Goal: Task Accomplishment & Management: Manage account settings

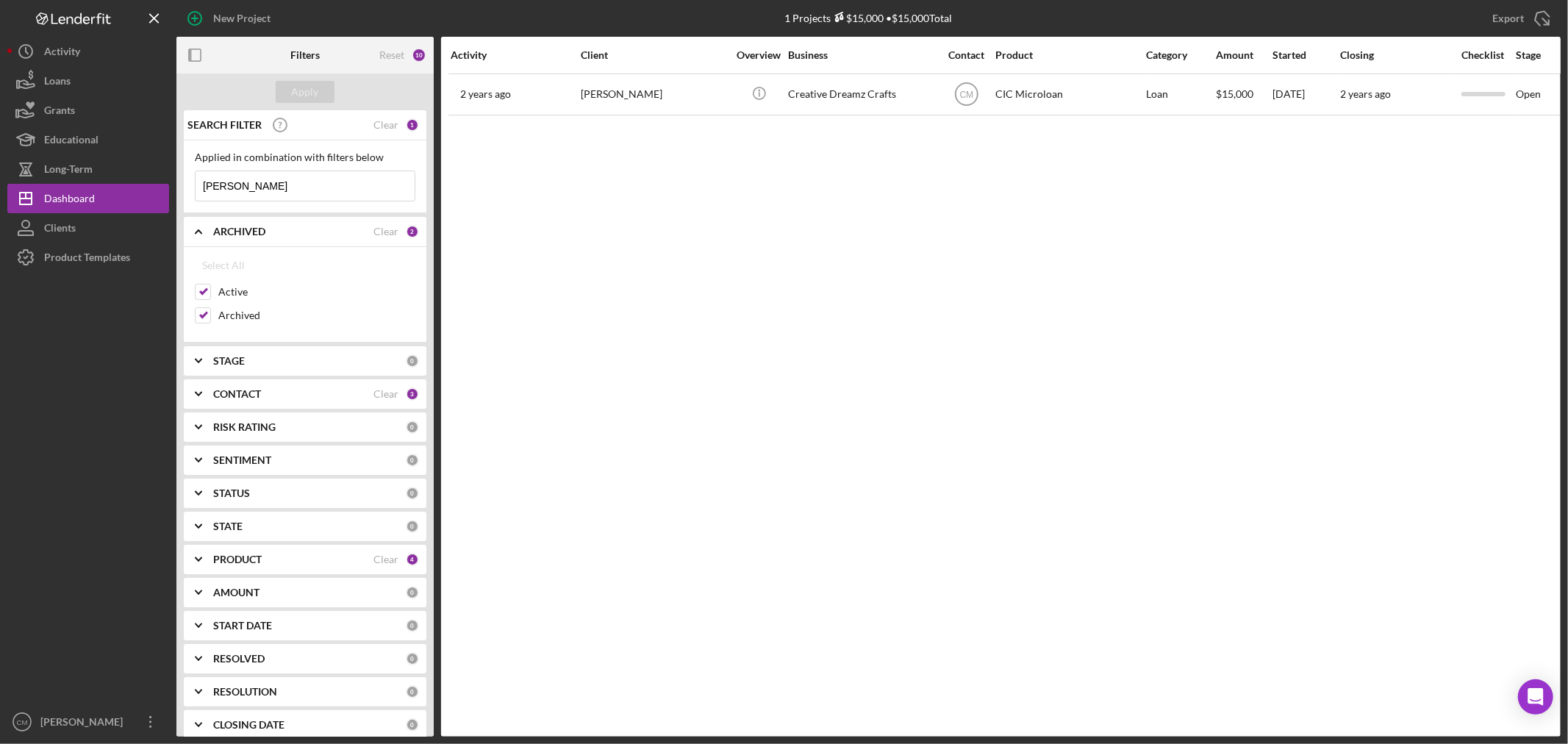
click at [261, 196] on input "[PERSON_NAME]" at bounding box center [305, 186] width 219 height 30
click at [309, 91] on div "Apply" at bounding box center [306, 92] width 27 height 22
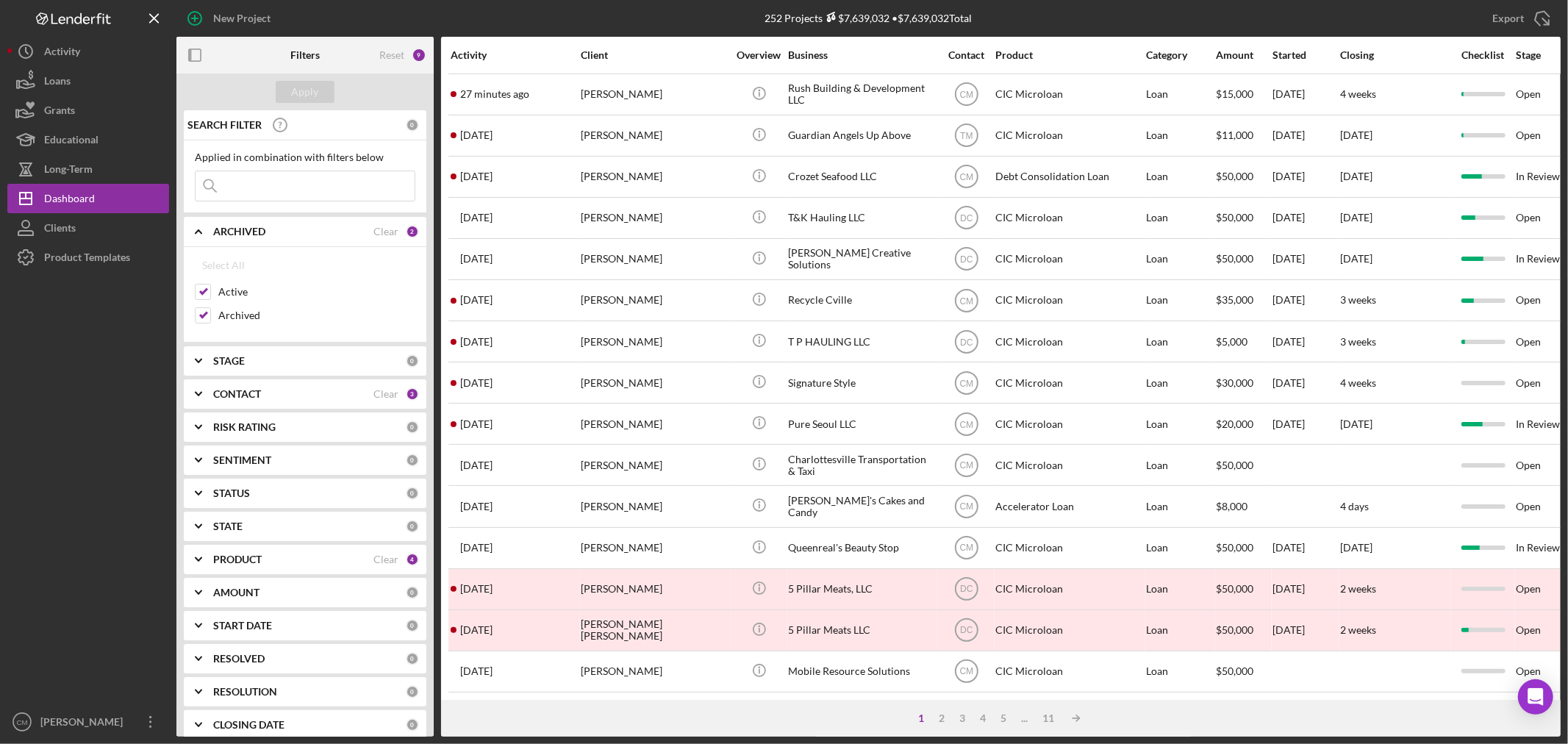
click at [255, 194] on input at bounding box center [305, 186] width 219 height 30
type input "the muncheez"
click at [293, 82] on div "Apply" at bounding box center [306, 92] width 27 height 22
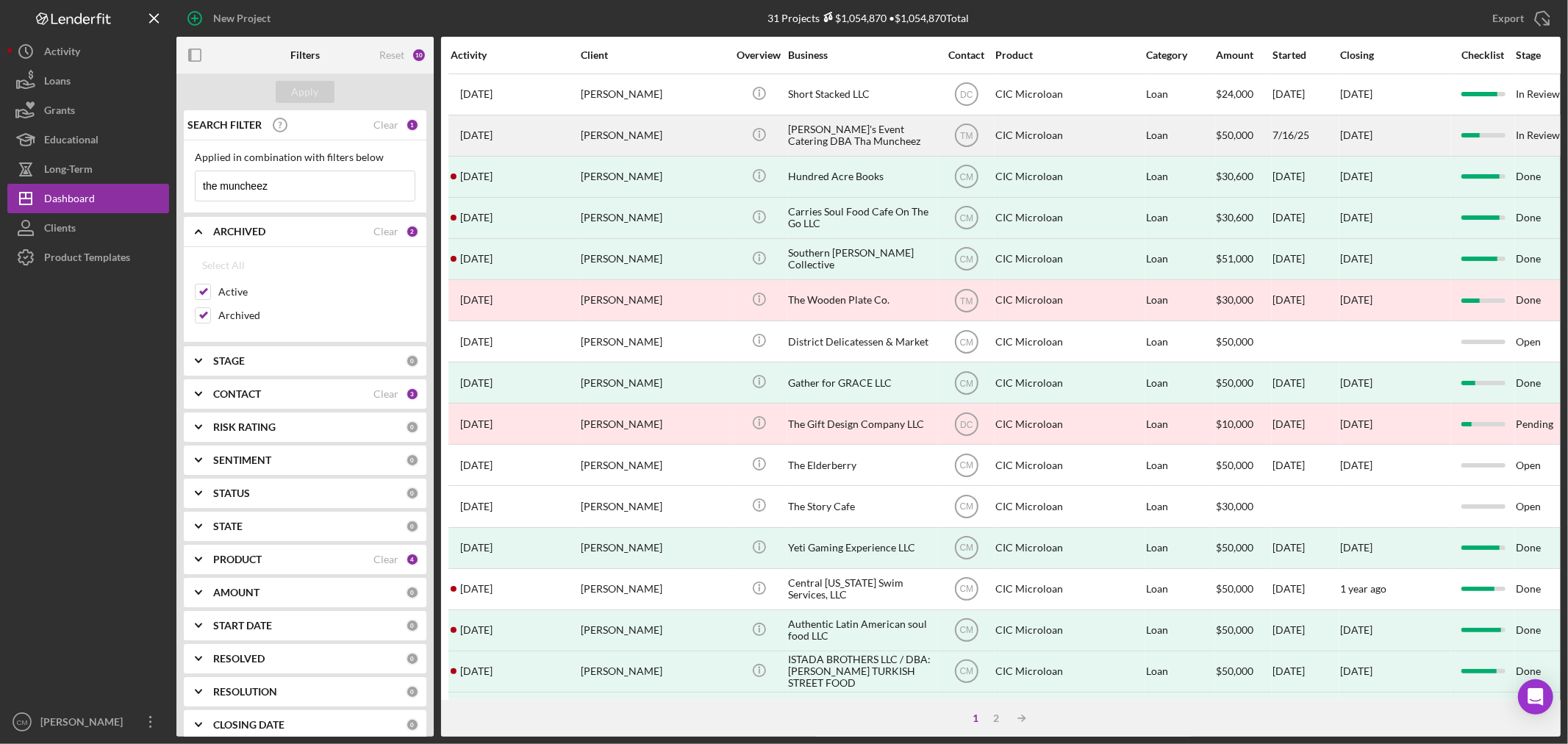
click at [857, 132] on div "[PERSON_NAME]'s Event Catering DBA Tha Muncheez" at bounding box center [861, 136] width 147 height 39
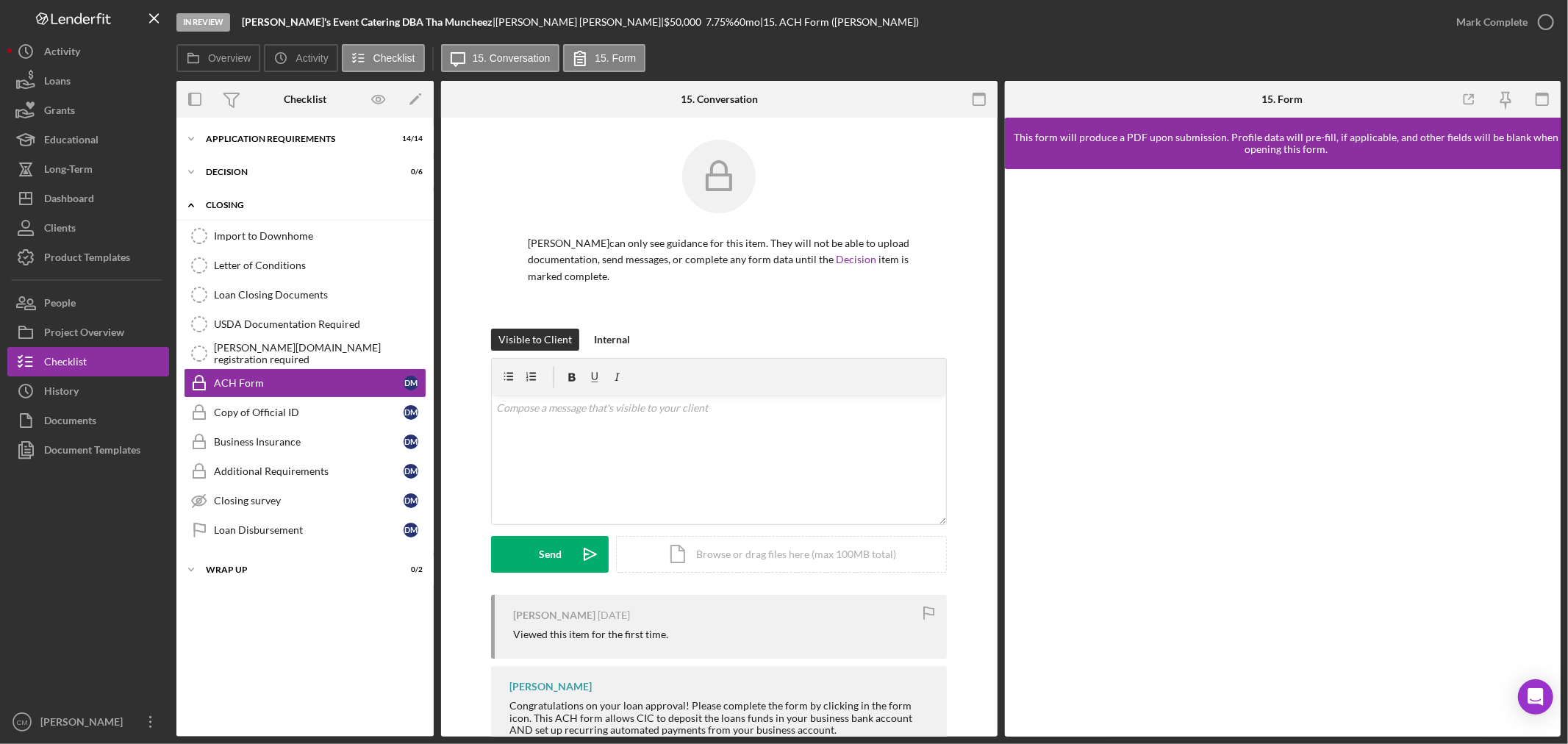
click at [236, 209] on div "CLOSING" at bounding box center [310, 205] width 210 height 8
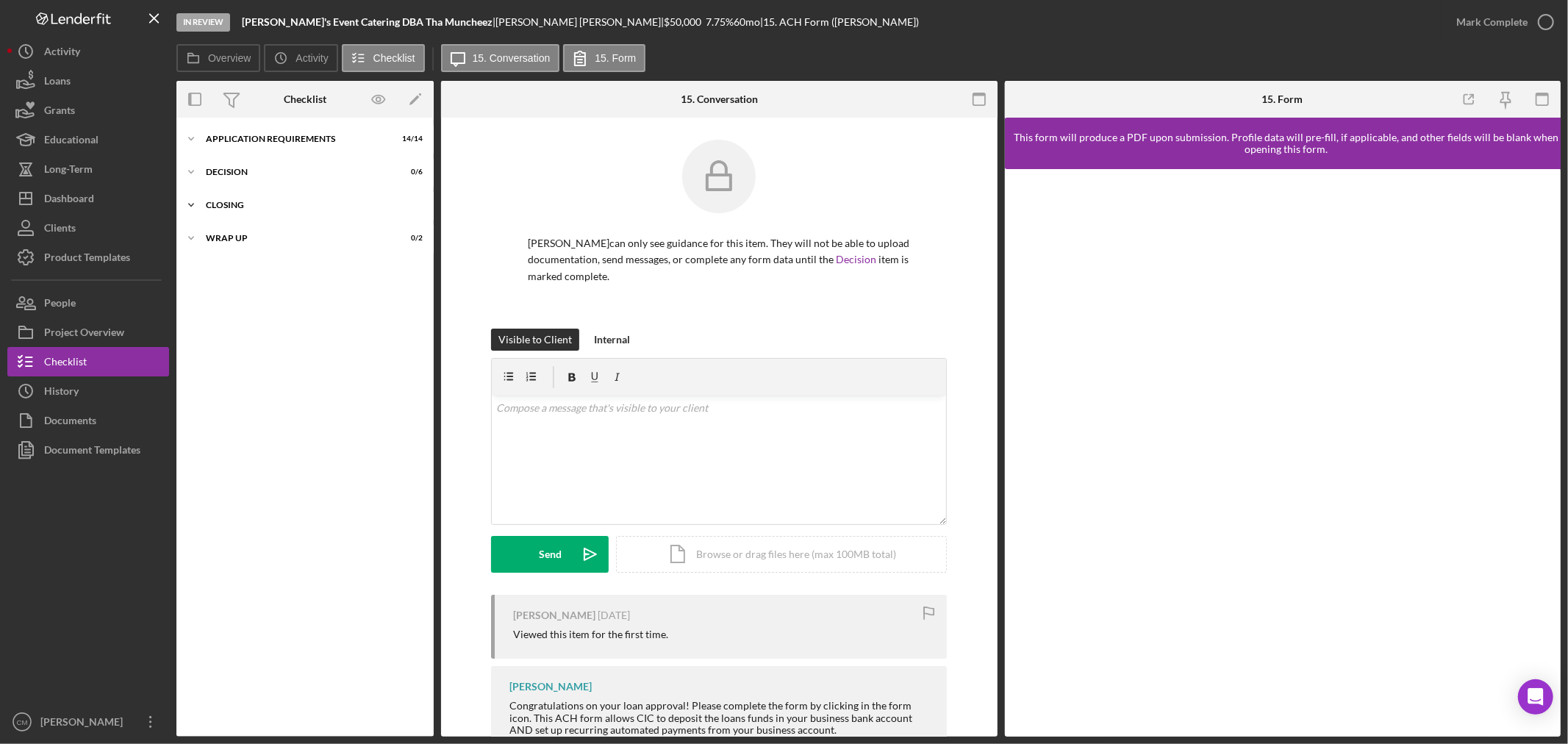
click at [236, 209] on div "CLOSING" at bounding box center [310, 205] width 210 height 8
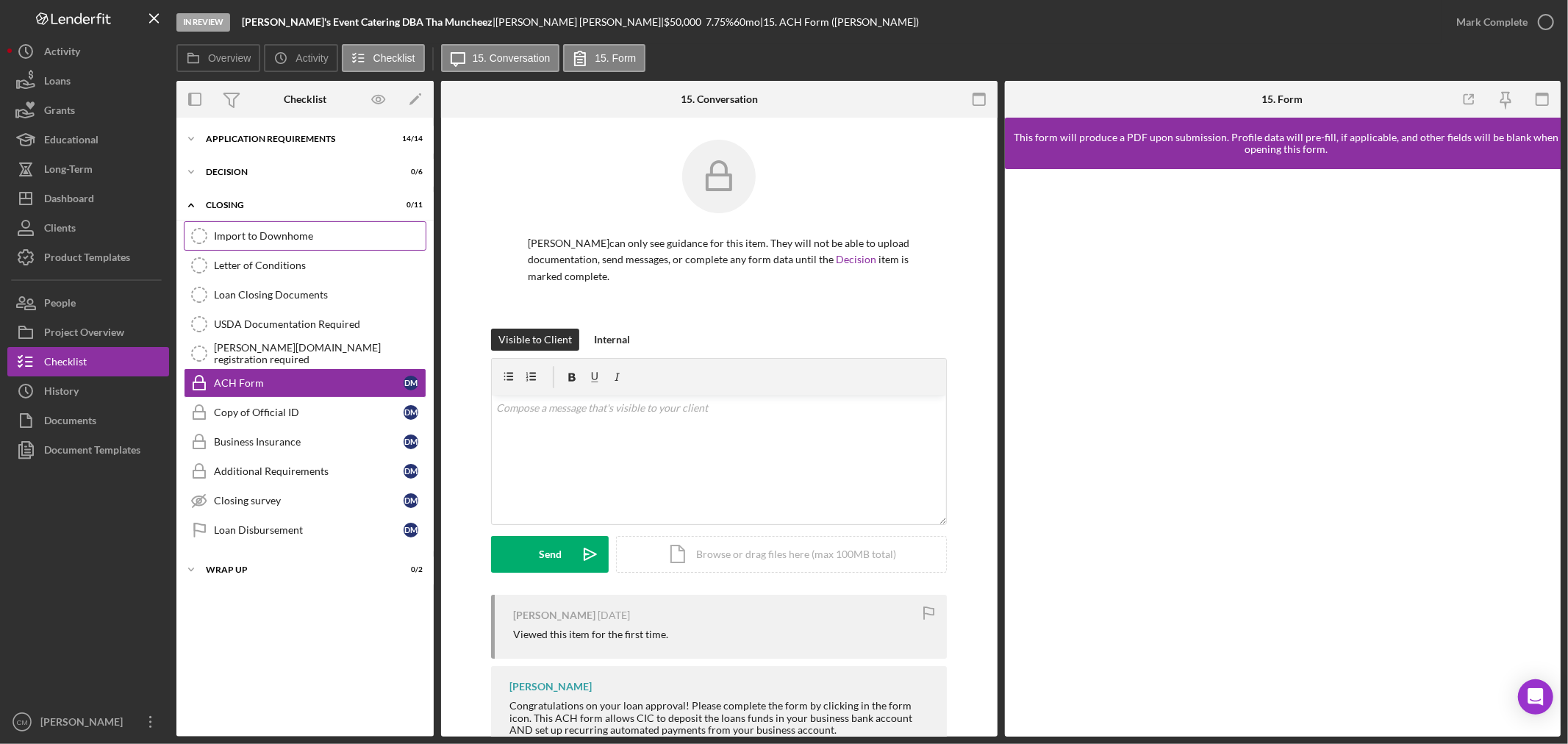
click at [261, 241] on div "Import to Downhome" at bounding box center [319, 236] width 211 height 12
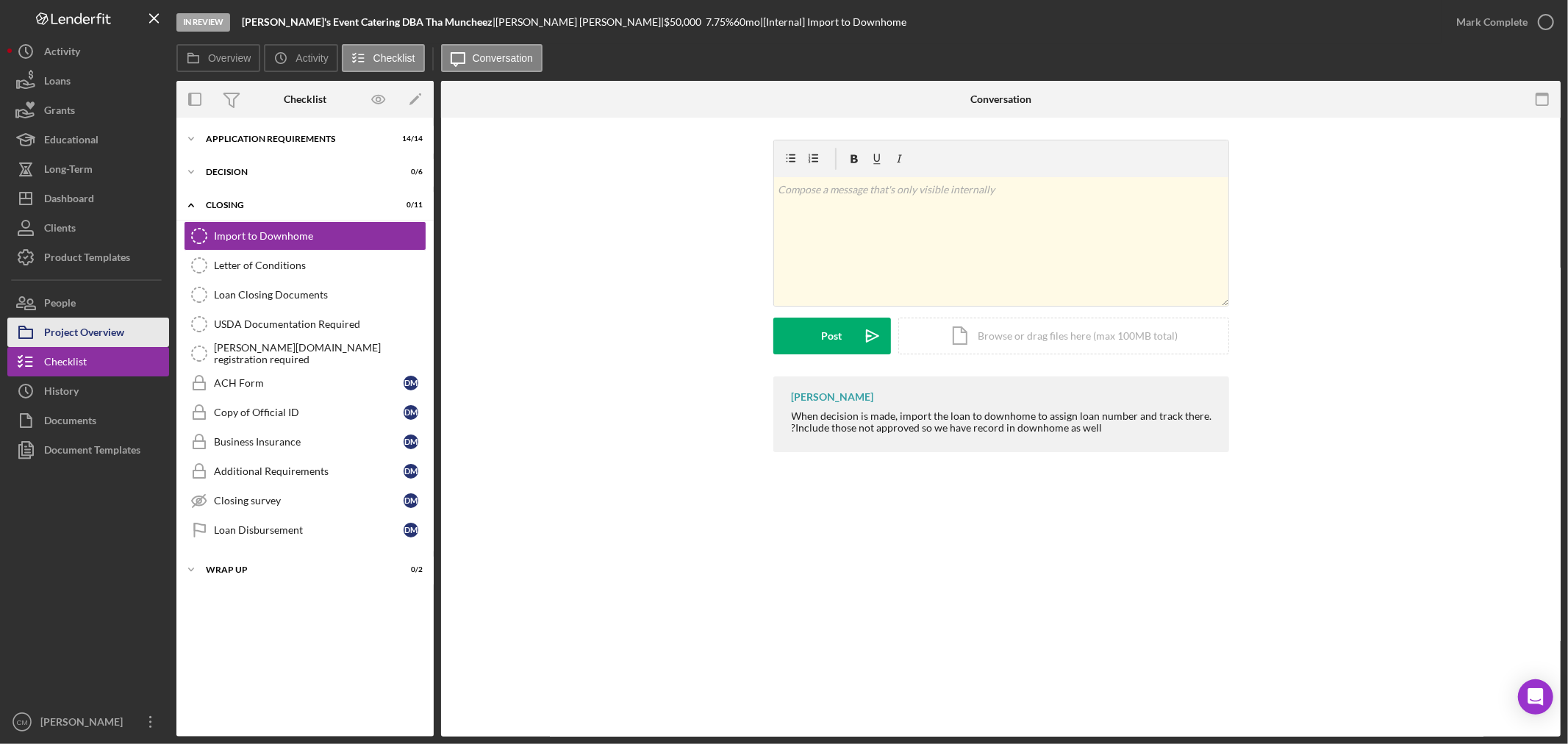
click at [118, 331] on div "Project Overview" at bounding box center [84, 334] width 80 height 33
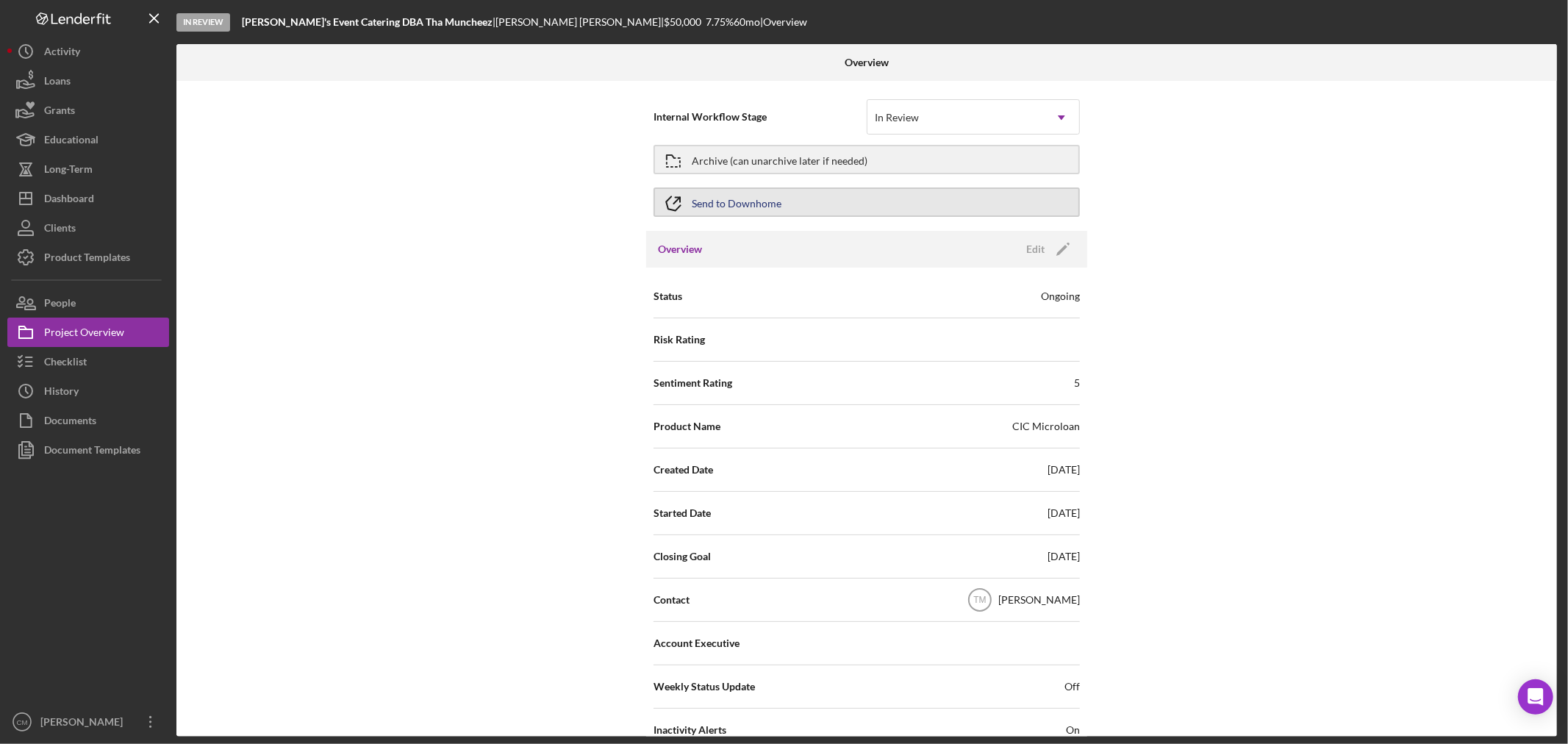
click at [743, 203] on div "Send to Downhome" at bounding box center [737, 201] width 90 height 26
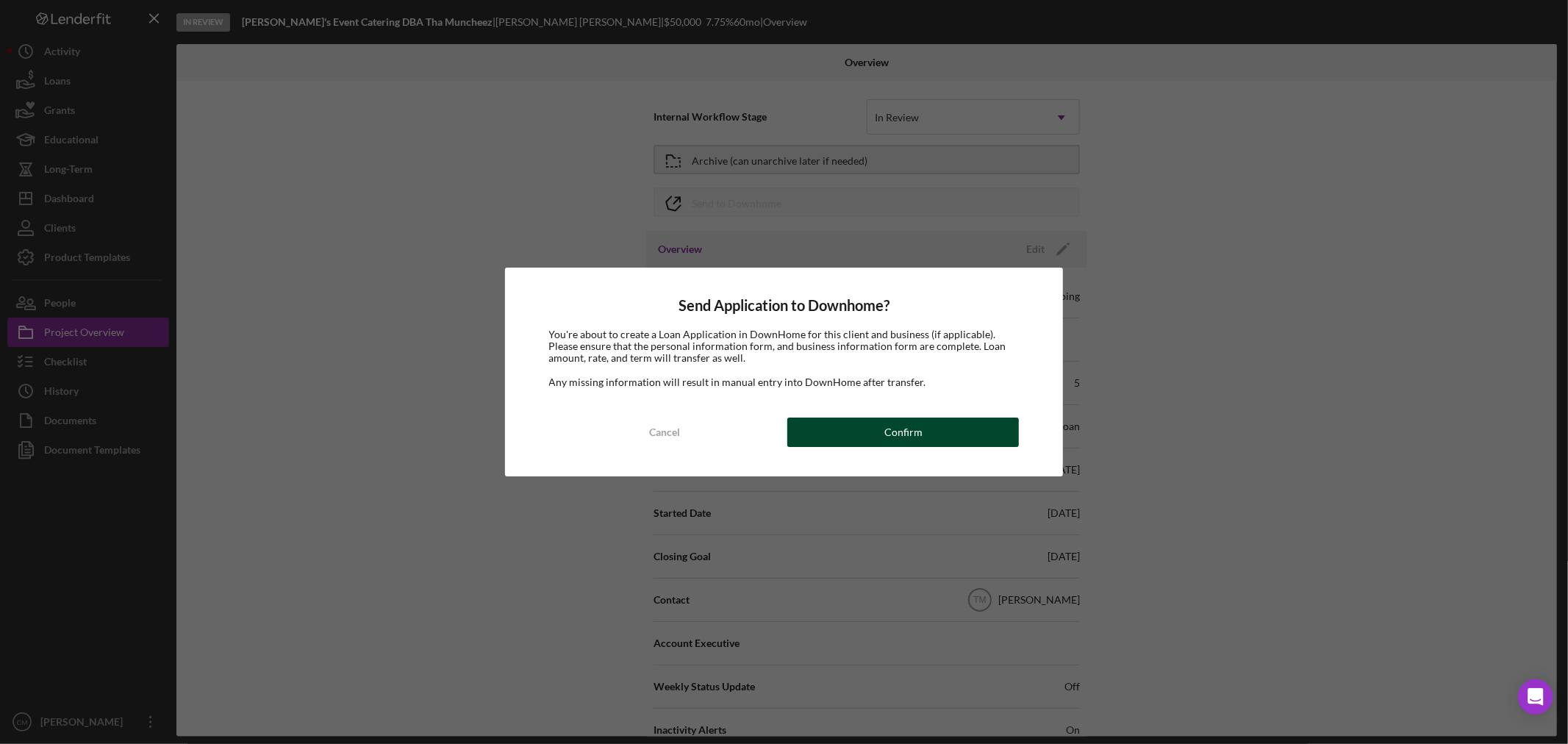
click at [874, 432] on button "Confirm" at bounding box center [902, 432] width 232 height 30
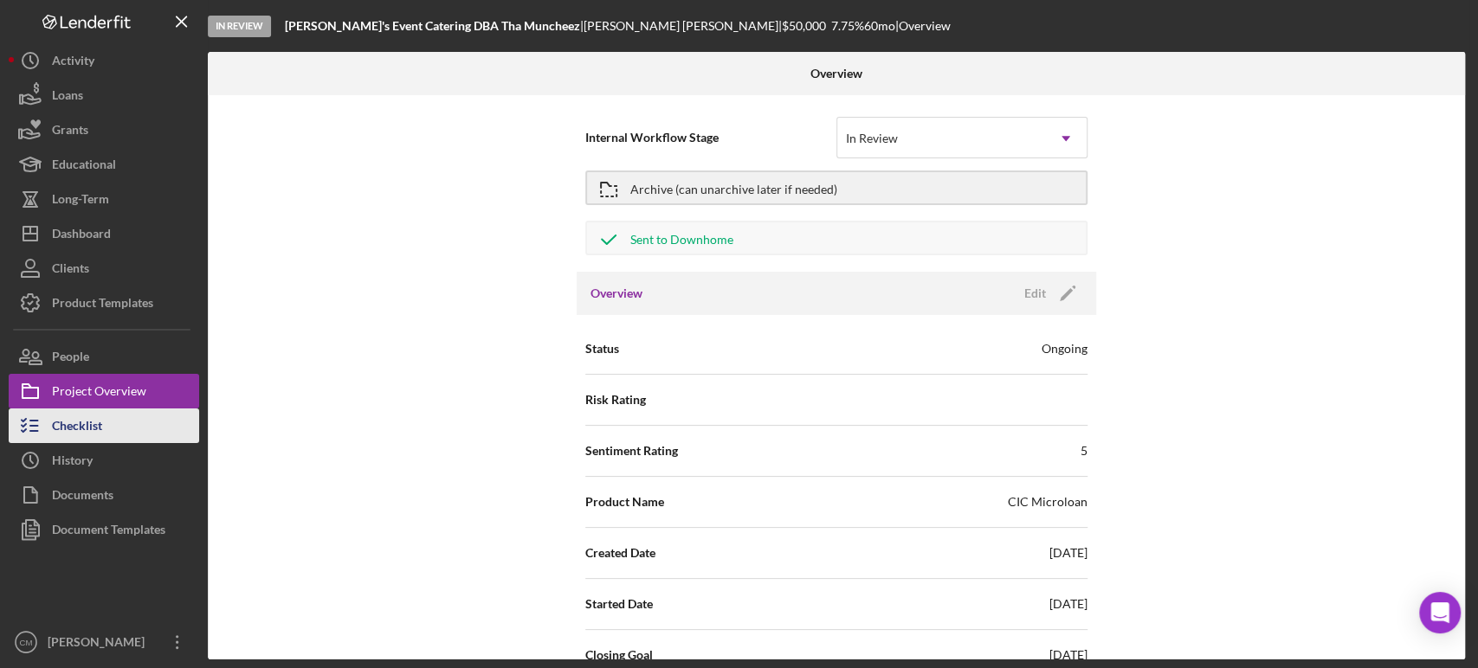
click at [103, 427] on button "Checklist" at bounding box center [104, 426] width 190 height 35
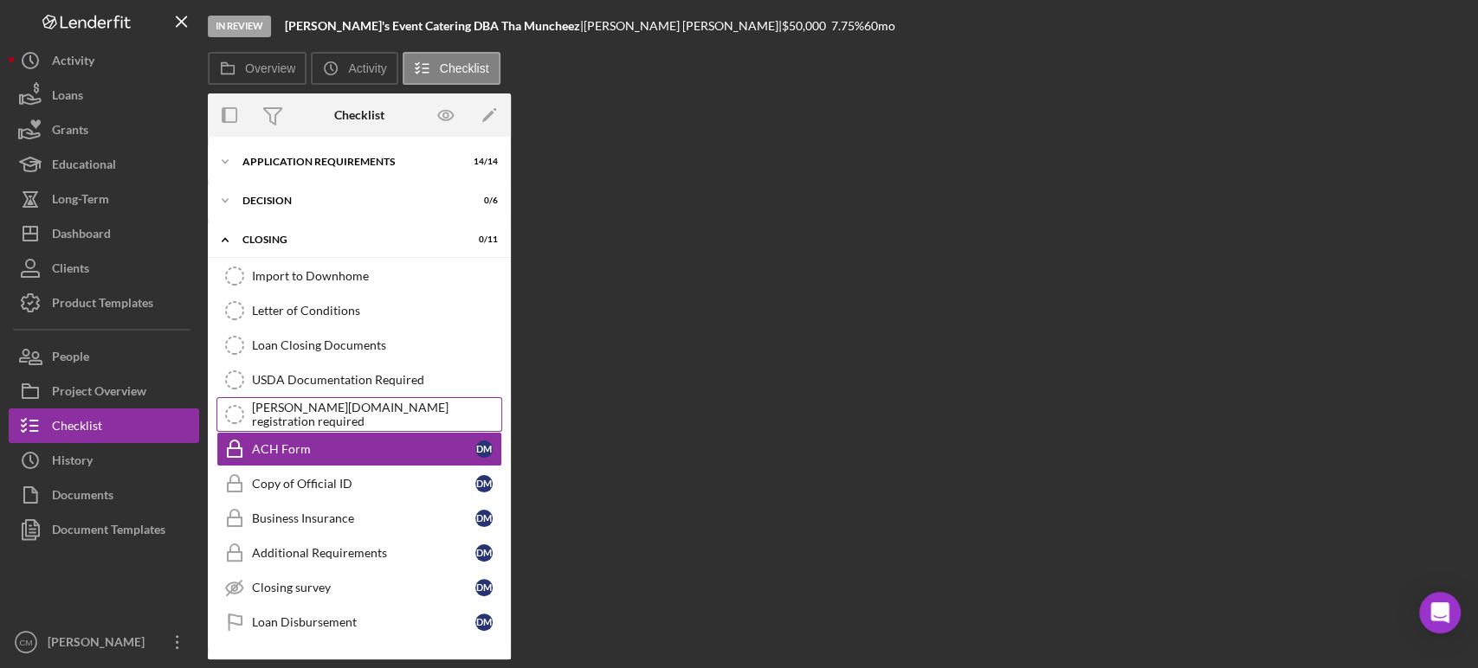
scroll to position [34, 0]
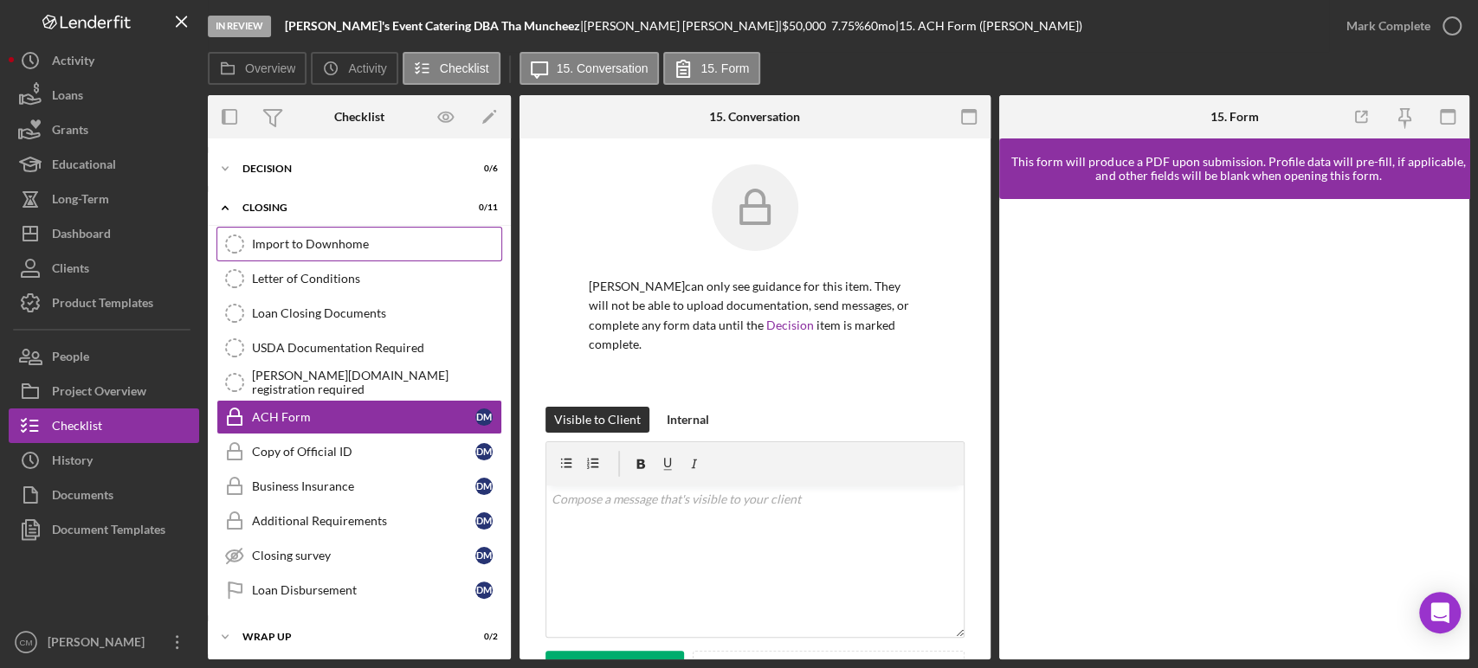
click at [305, 242] on div "Import to Downhome" at bounding box center [376, 244] width 249 height 14
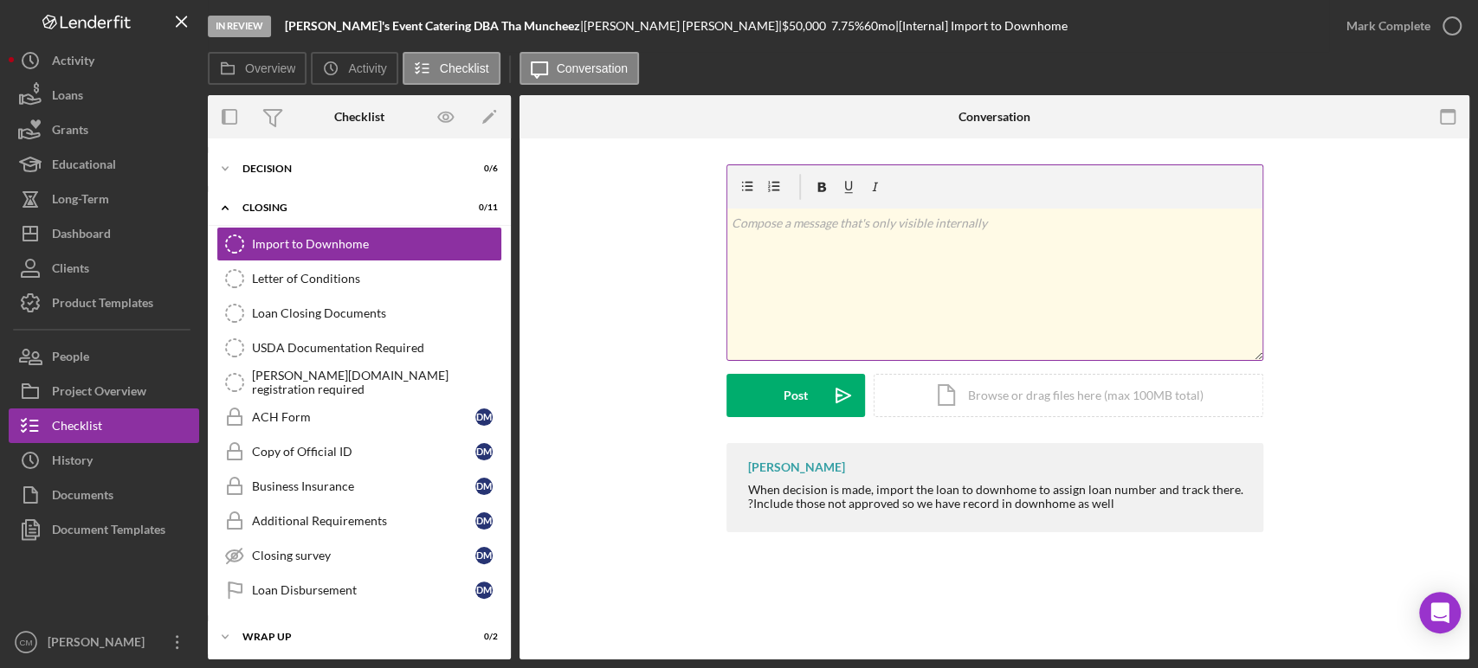
click at [954, 321] on div "v Color teal Color pink Remove color Add row above Add row below Add column bef…" at bounding box center [994, 285] width 535 height 152
click at [796, 398] on div "Post" at bounding box center [795, 395] width 24 height 43
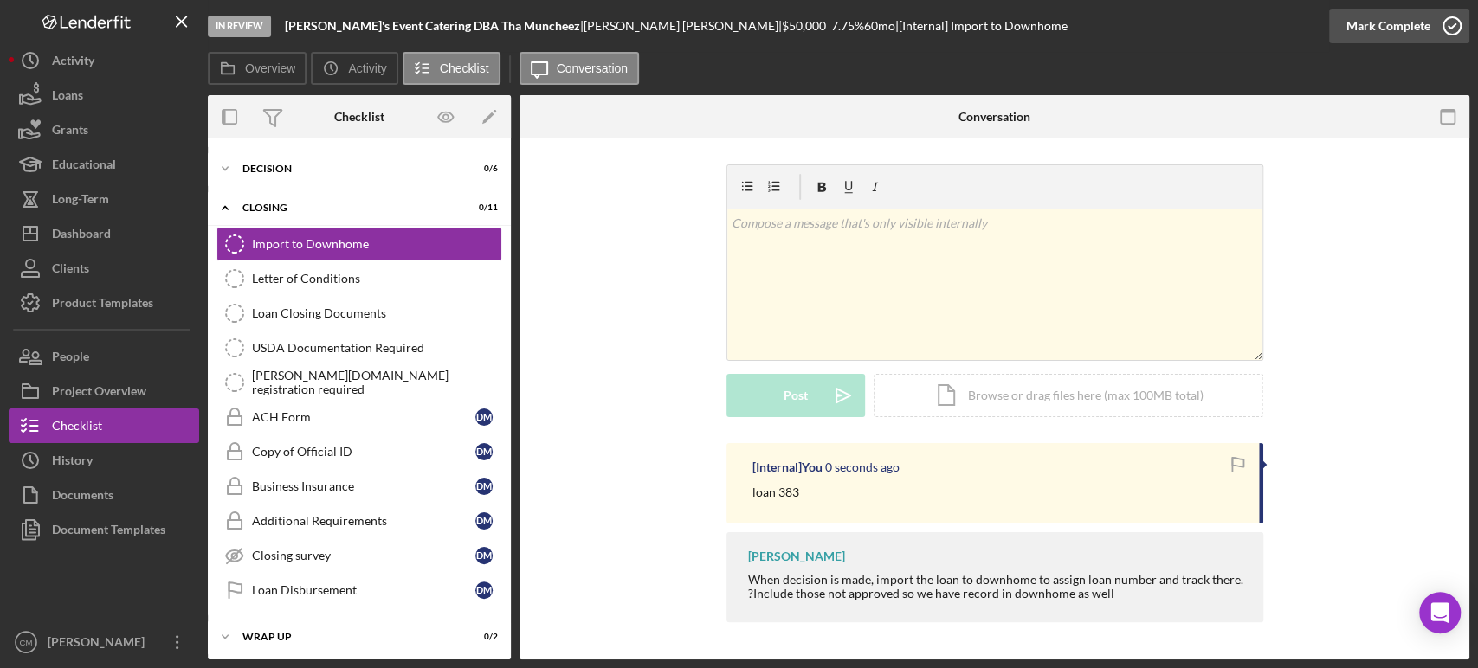
click at [1450, 26] on icon "button" at bounding box center [1451, 25] width 43 height 43
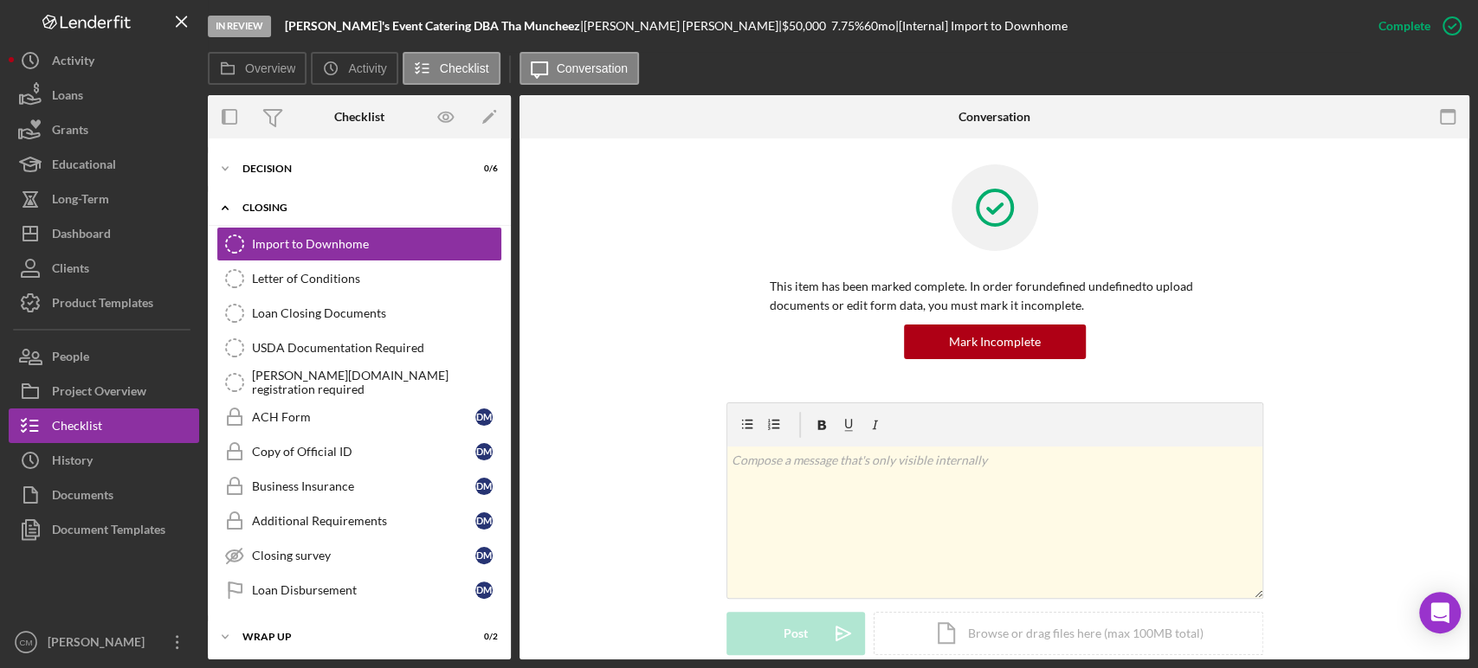
click at [293, 213] on div "Icon/Expander CLOSING 0 / 11" at bounding box center [359, 207] width 303 height 35
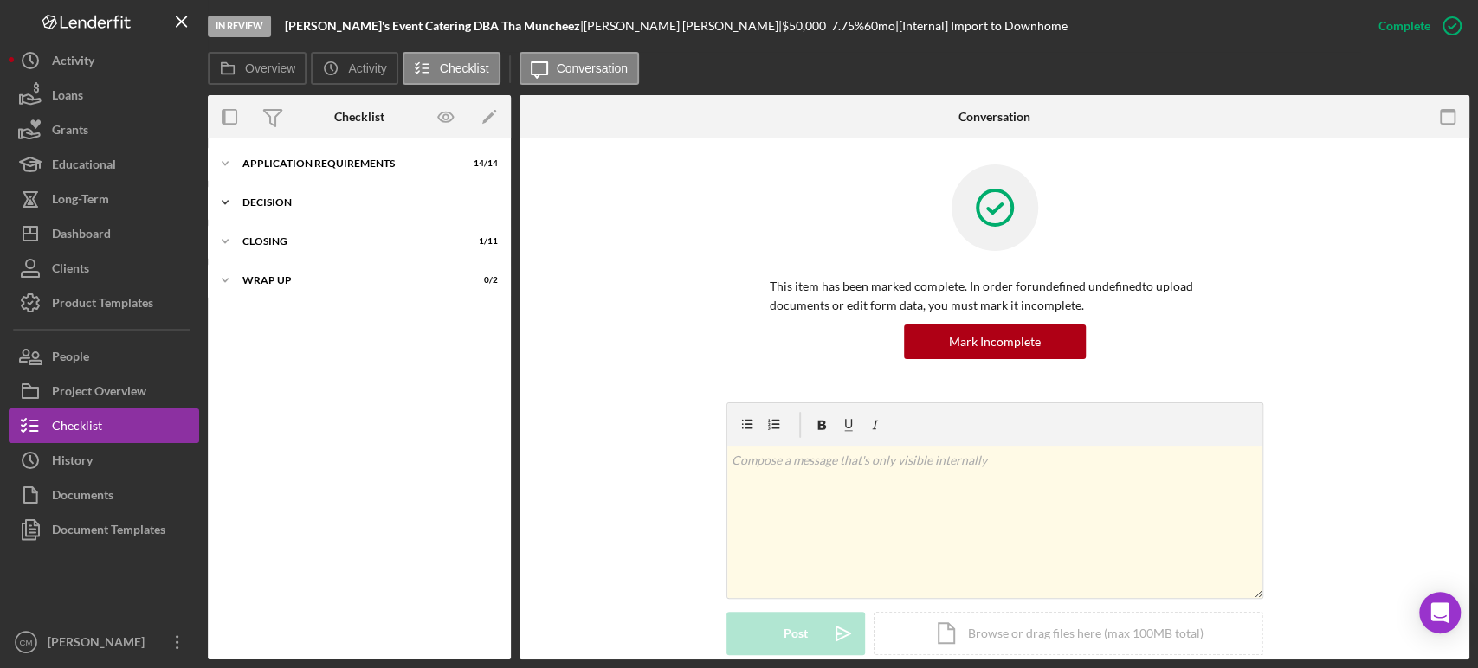
click at [261, 197] on div "Decision" at bounding box center [365, 202] width 247 height 10
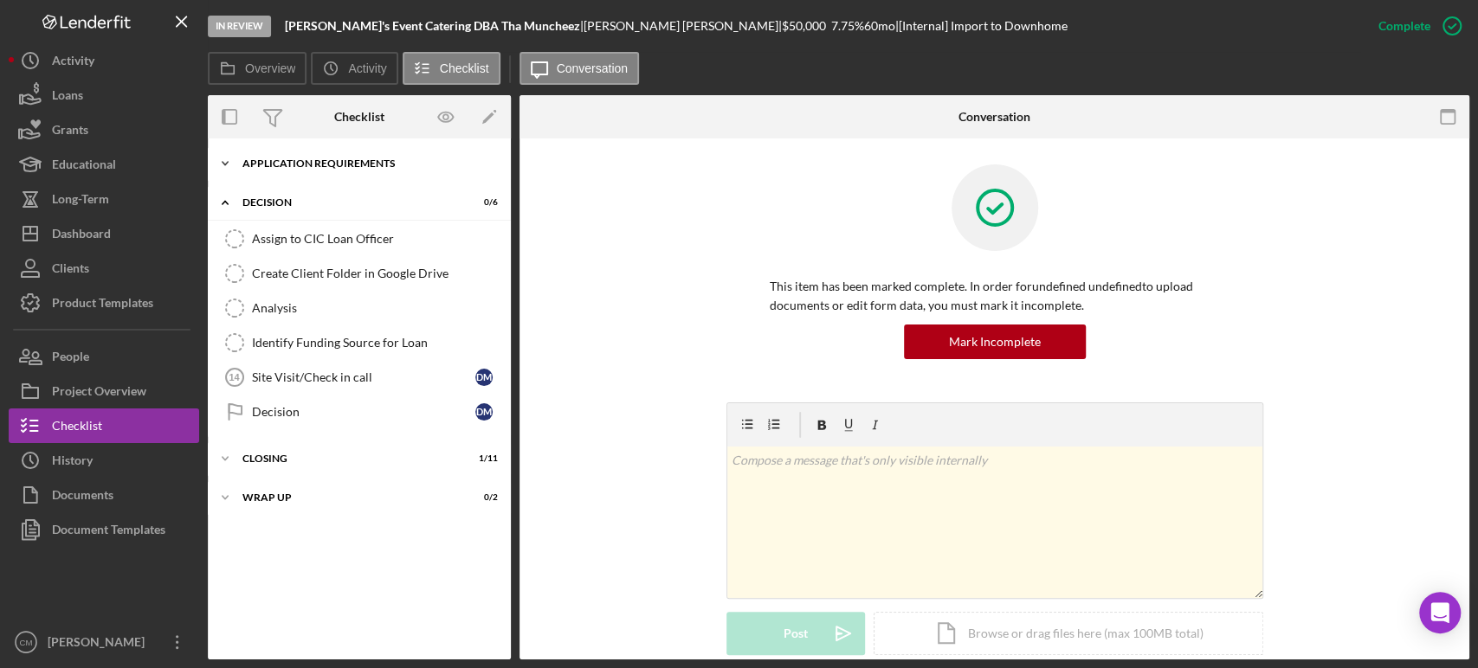
click at [243, 161] on div "APPLICATION REQUIREMENTS" at bounding box center [365, 163] width 247 height 10
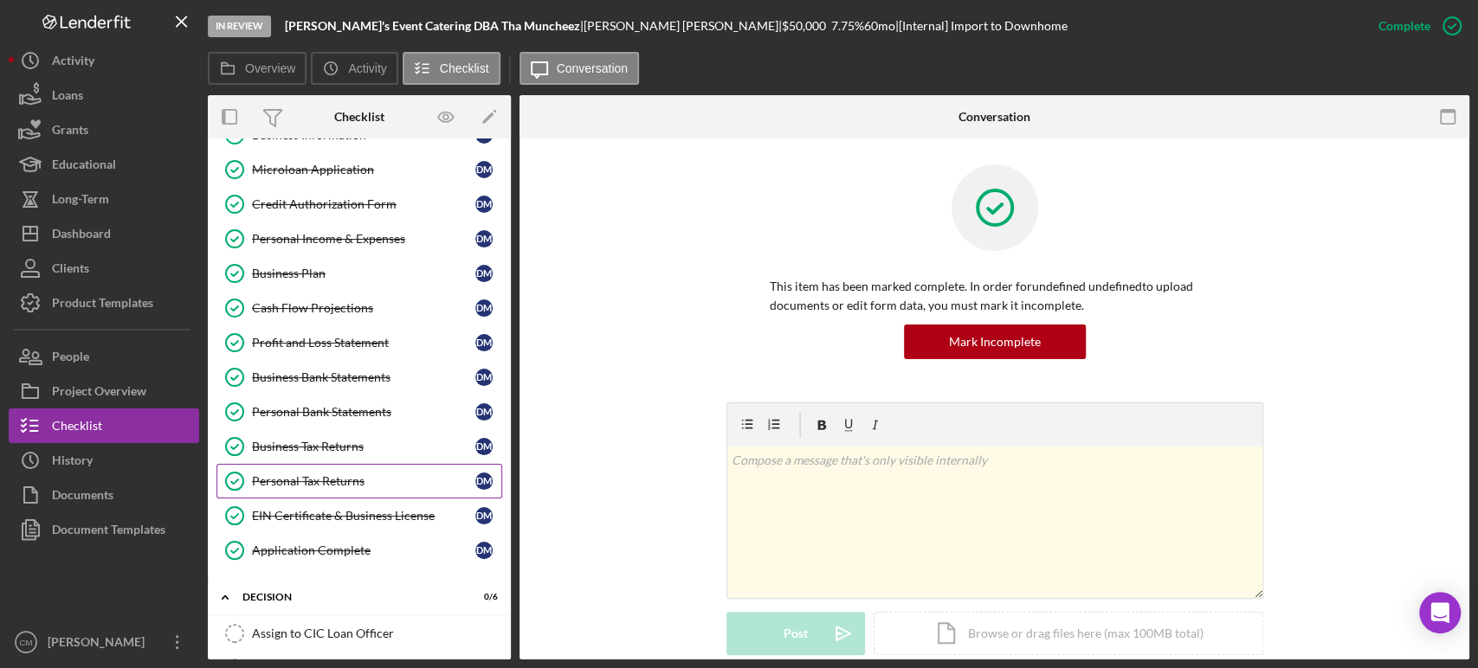
scroll to position [354, 0]
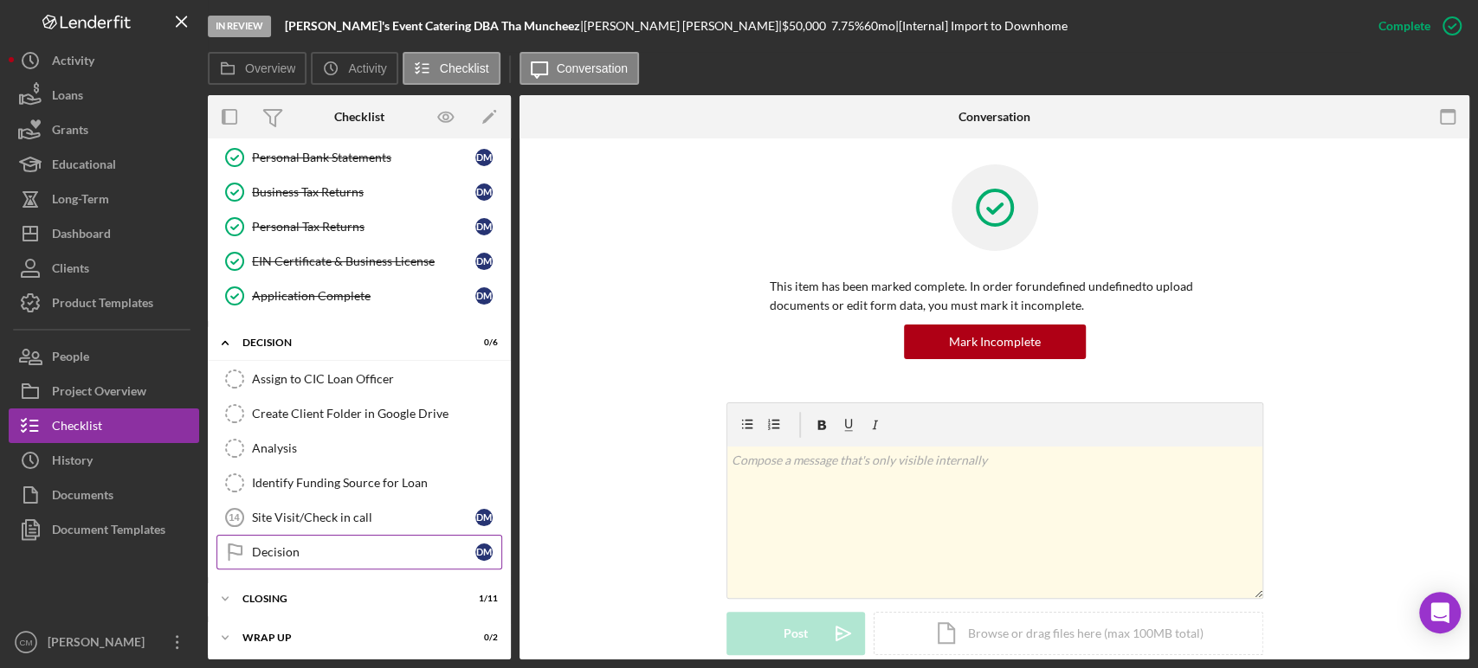
click at [306, 545] on div "Decision" at bounding box center [363, 552] width 223 height 14
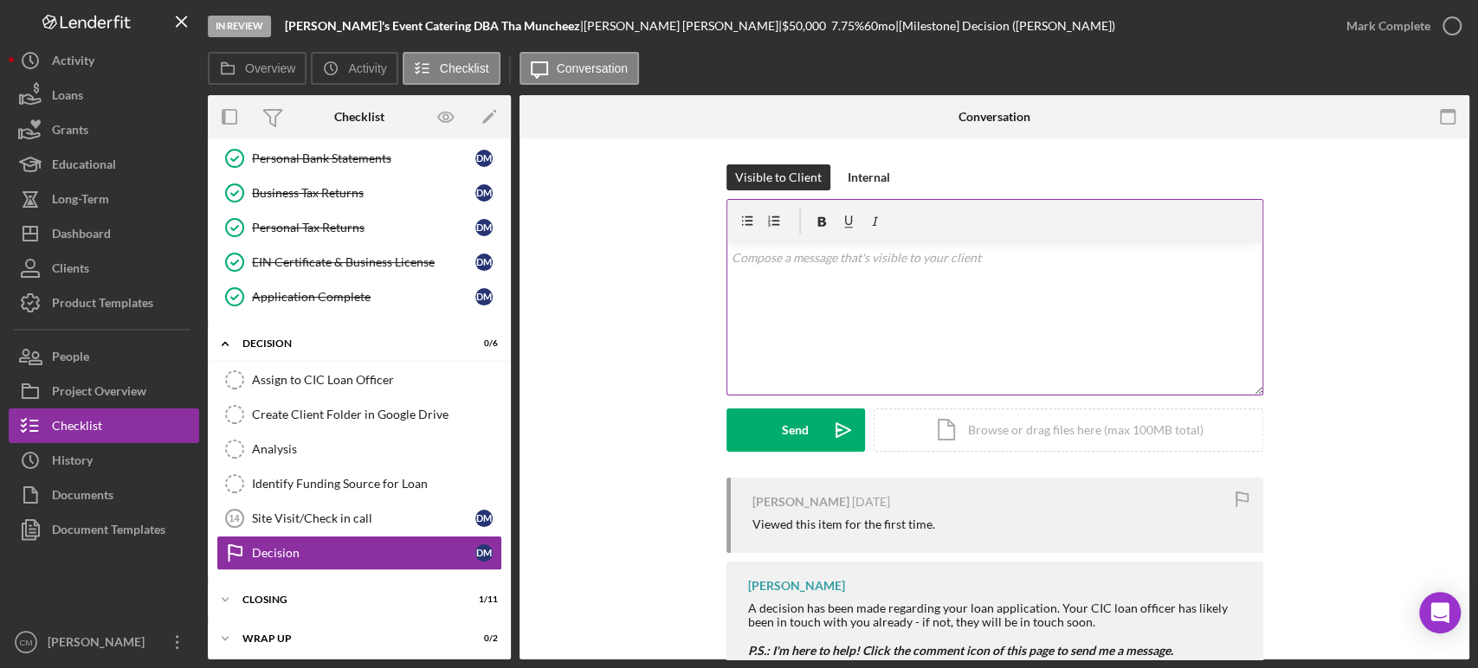
scroll to position [354, 0]
click at [937, 308] on div "v Color teal Color pink Remove color Add row above Add row below Add column bef…" at bounding box center [994, 319] width 535 height 152
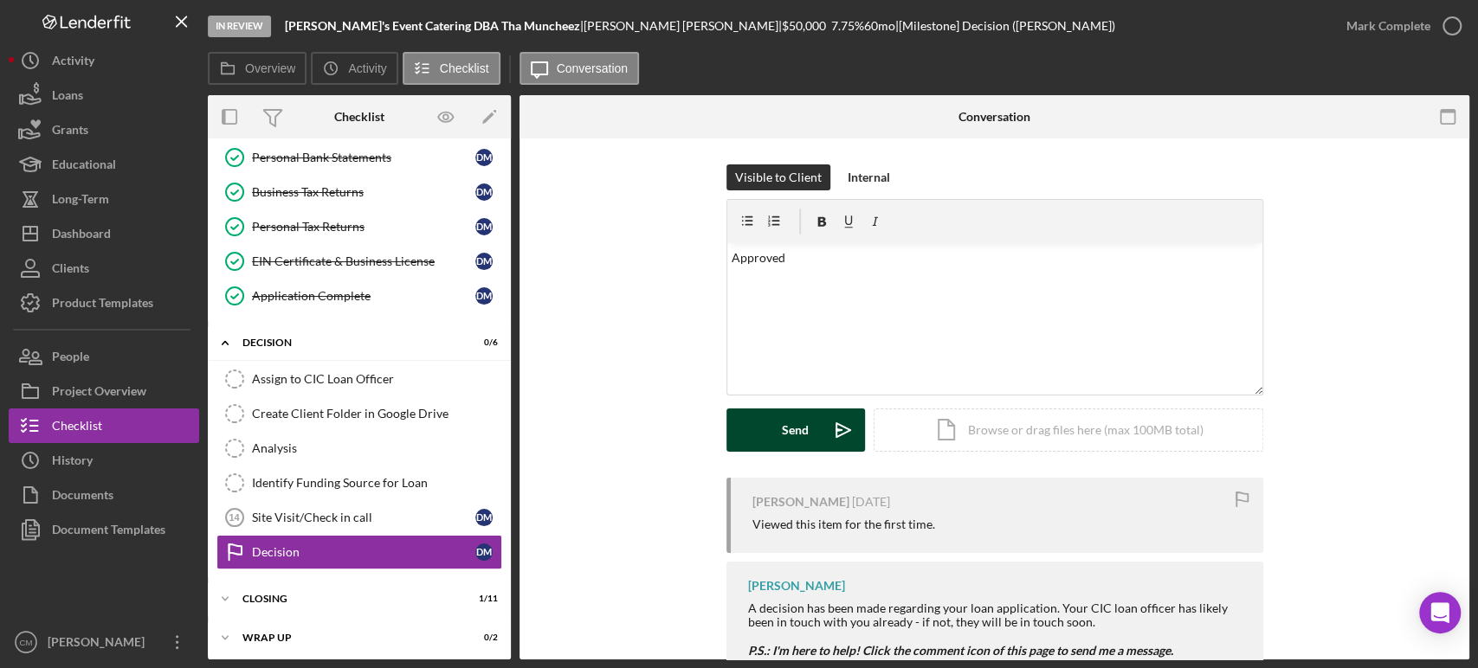
click at [790, 421] on div "Send" at bounding box center [795, 430] width 27 height 43
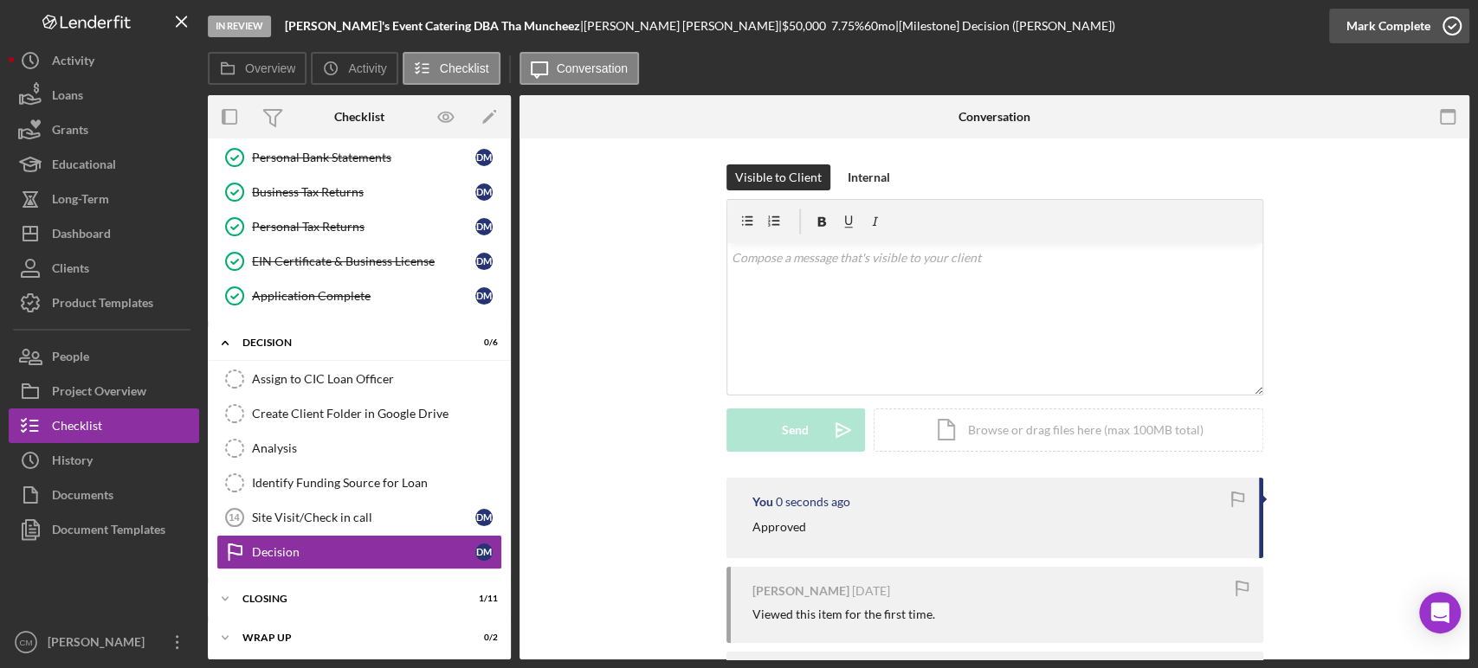
click at [1449, 17] on circle "button" at bounding box center [1451, 25] width 17 height 17
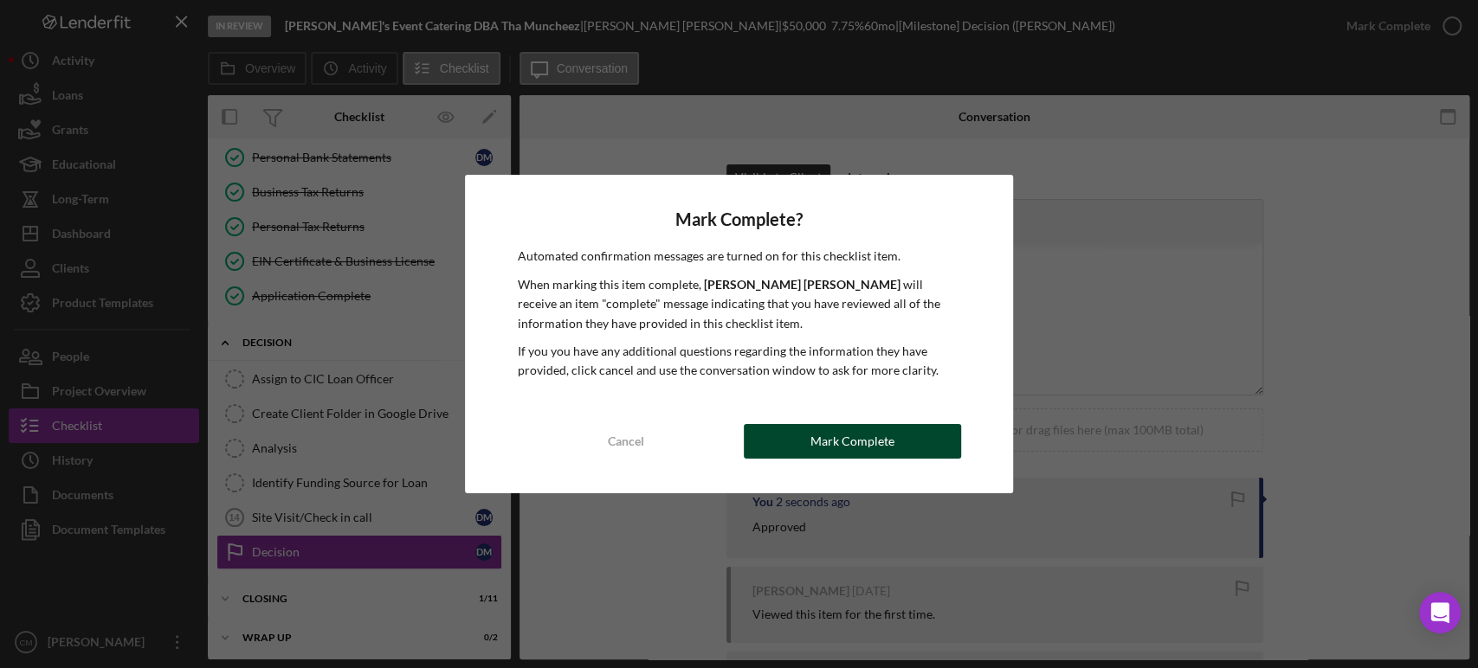
click at [869, 455] on div "Mark Complete" at bounding box center [852, 441] width 84 height 35
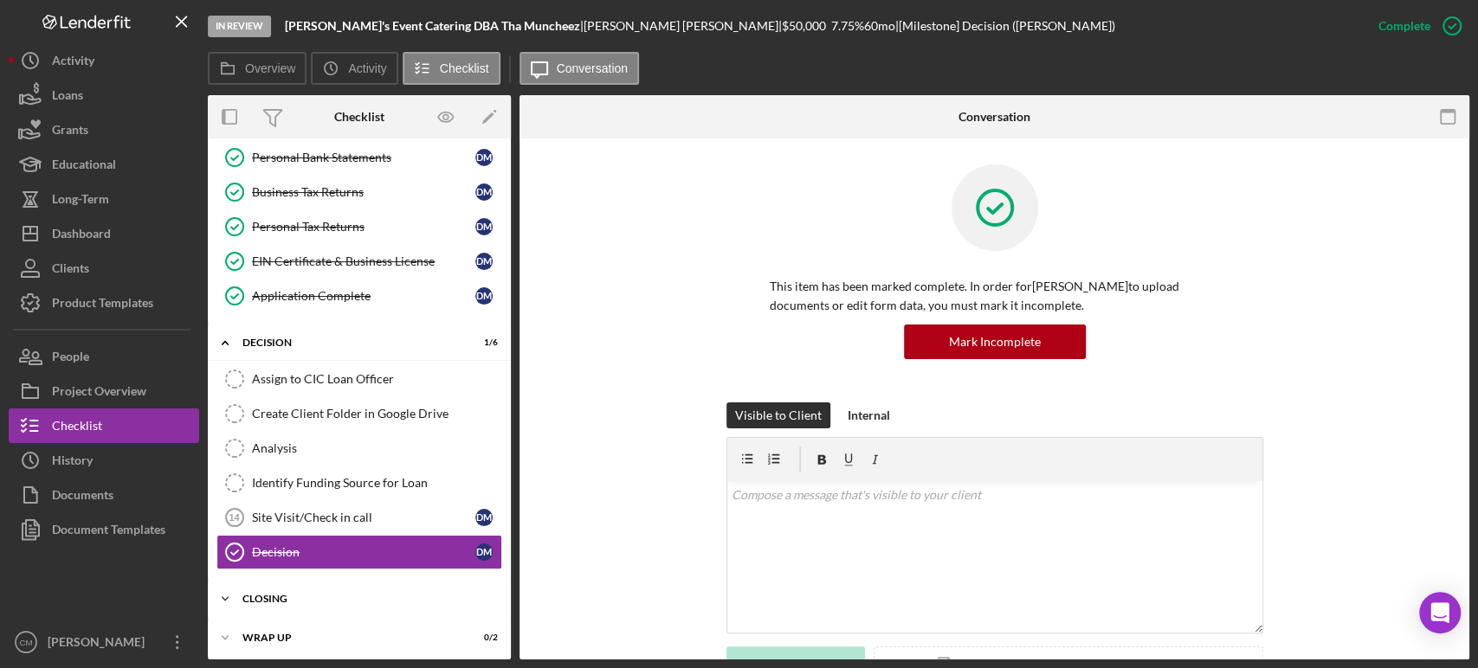
click at [321, 586] on div "Icon/Expander CLOSING 1 / 11" at bounding box center [359, 599] width 303 height 35
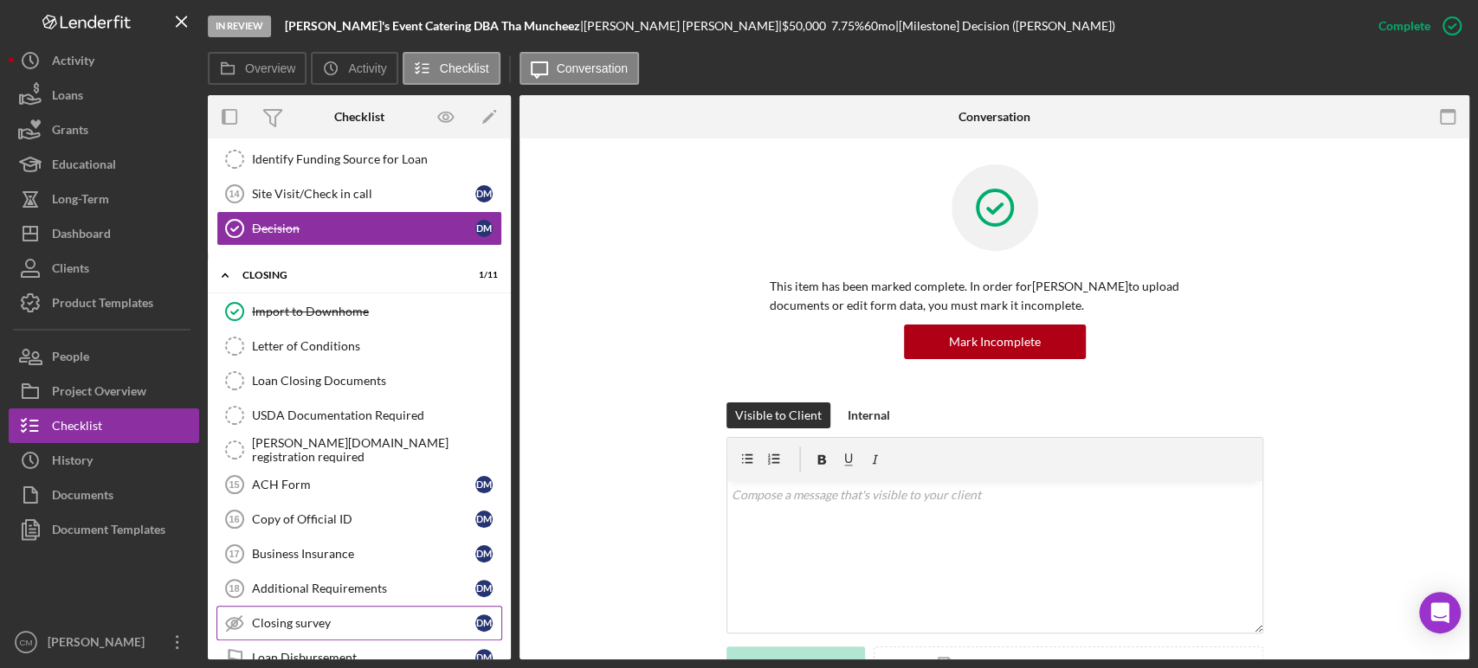
scroll to position [742, 0]
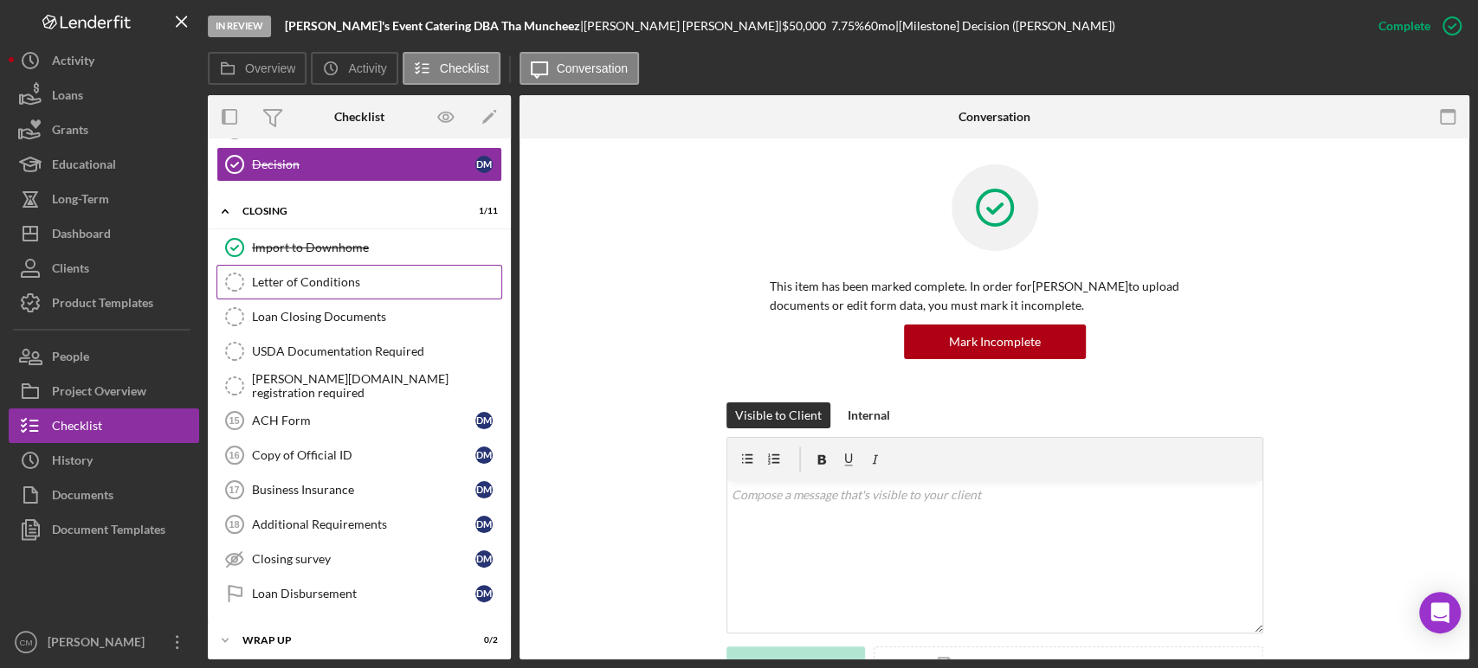
click at [337, 275] on div "Letter of Conditions" at bounding box center [376, 282] width 249 height 14
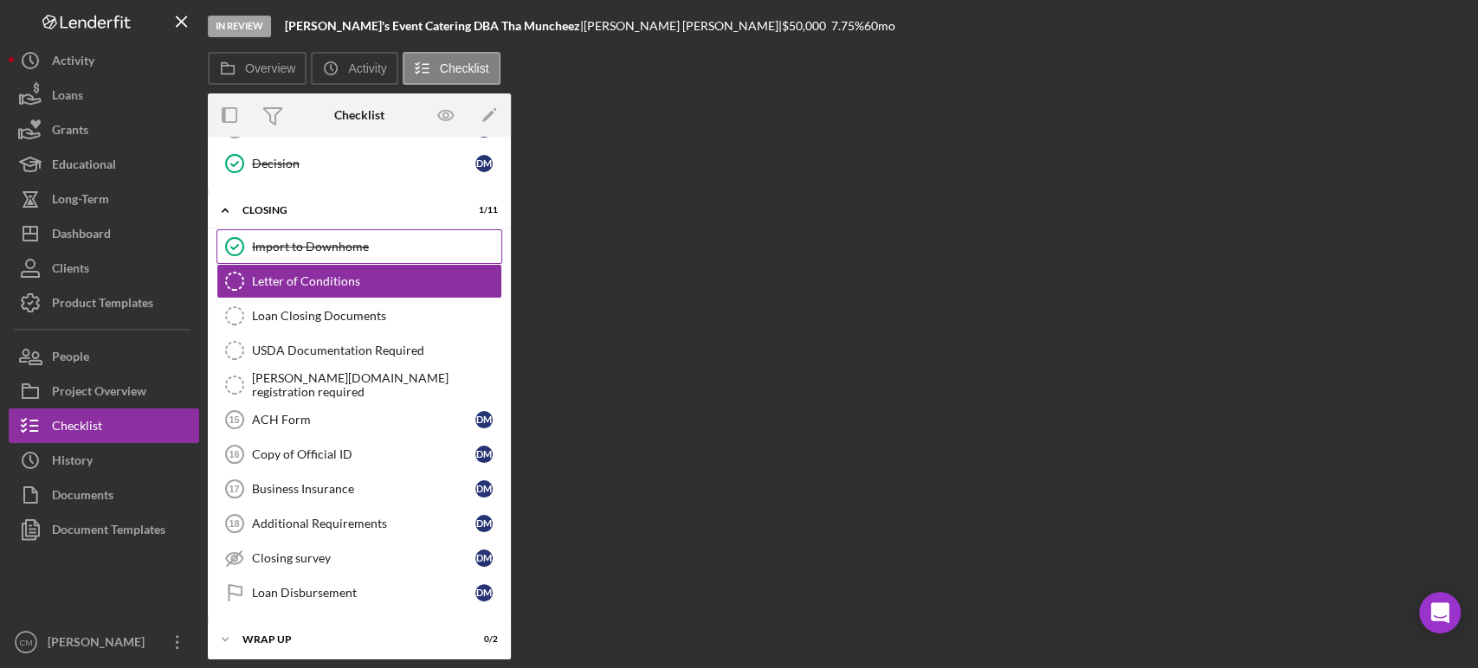
scroll to position [742, 0]
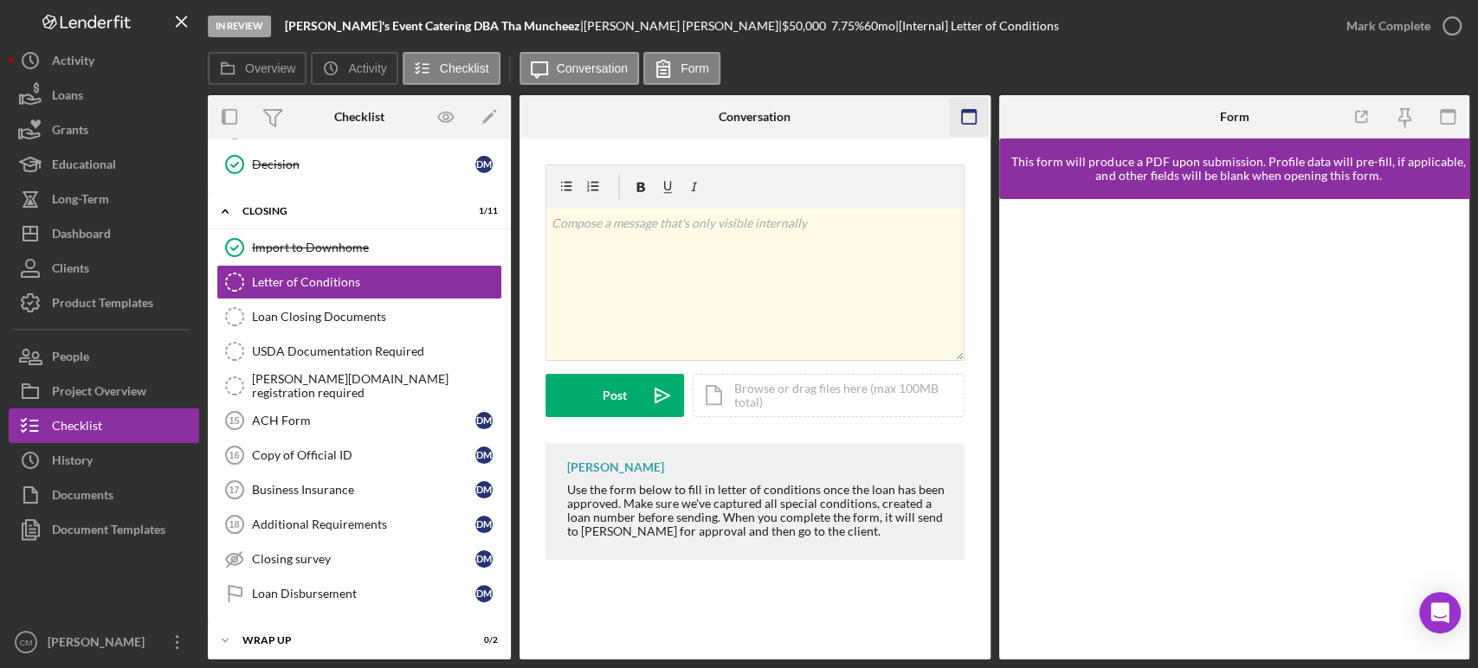
click at [972, 114] on icon "button" at bounding box center [968, 117] width 39 height 39
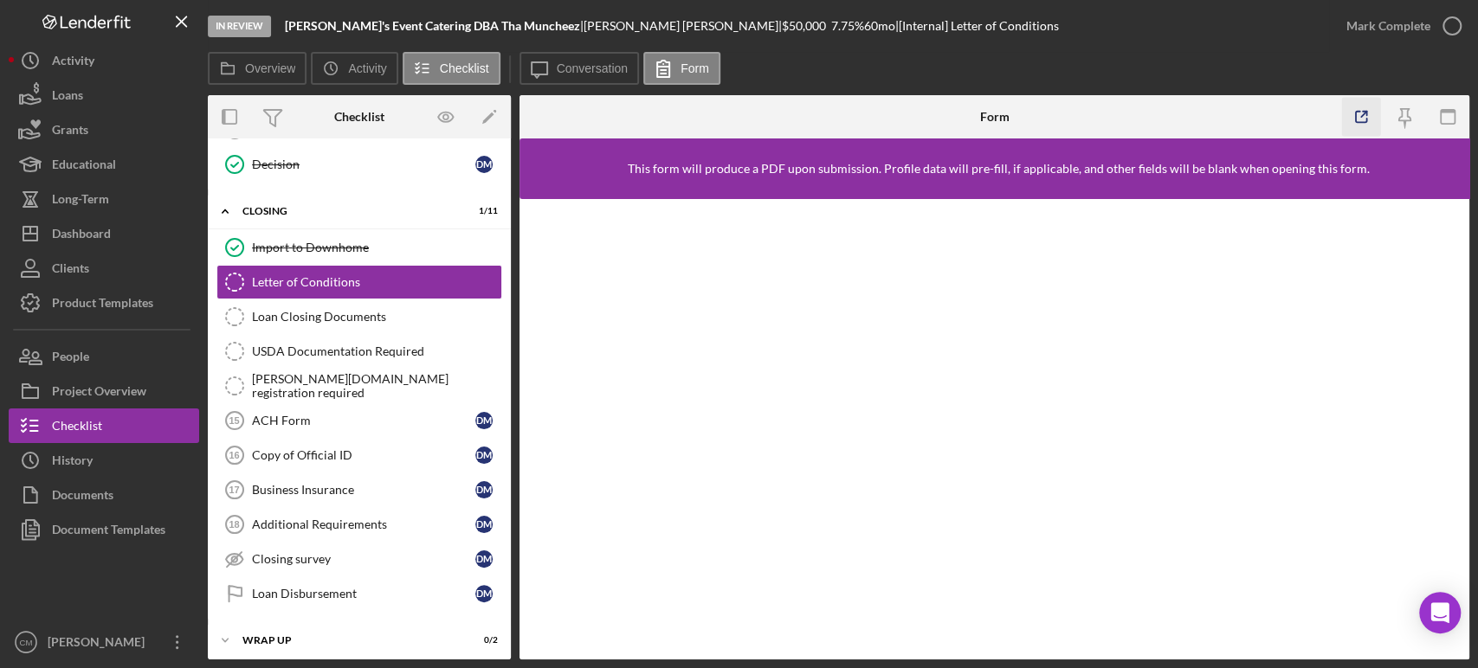
click at [1364, 119] on icon "button" at bounding box center [1361, 117] width 39 height 39
click at [292, 158] on div "Decision" at bounding box center [363, 165] width 223 height 14
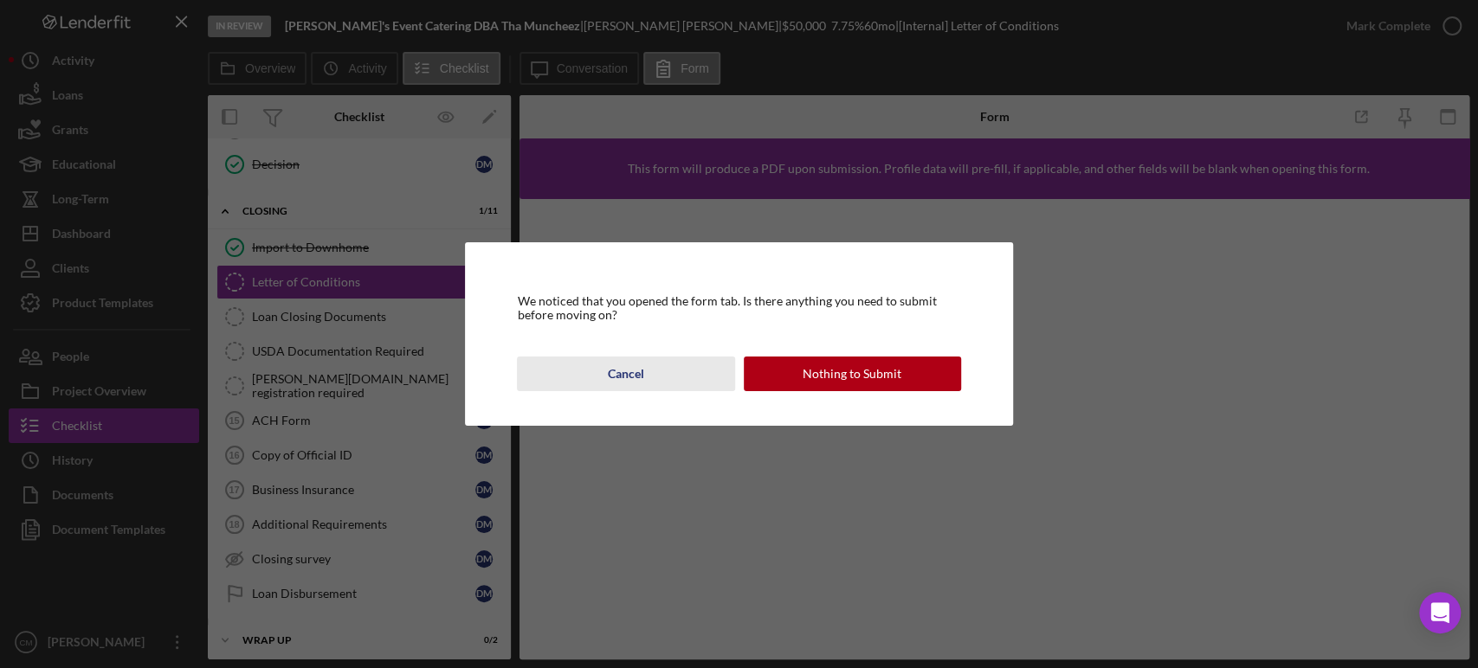
click at [655, 369] on button "Cancel" at bounding box center [625, 374] width 217 height 35
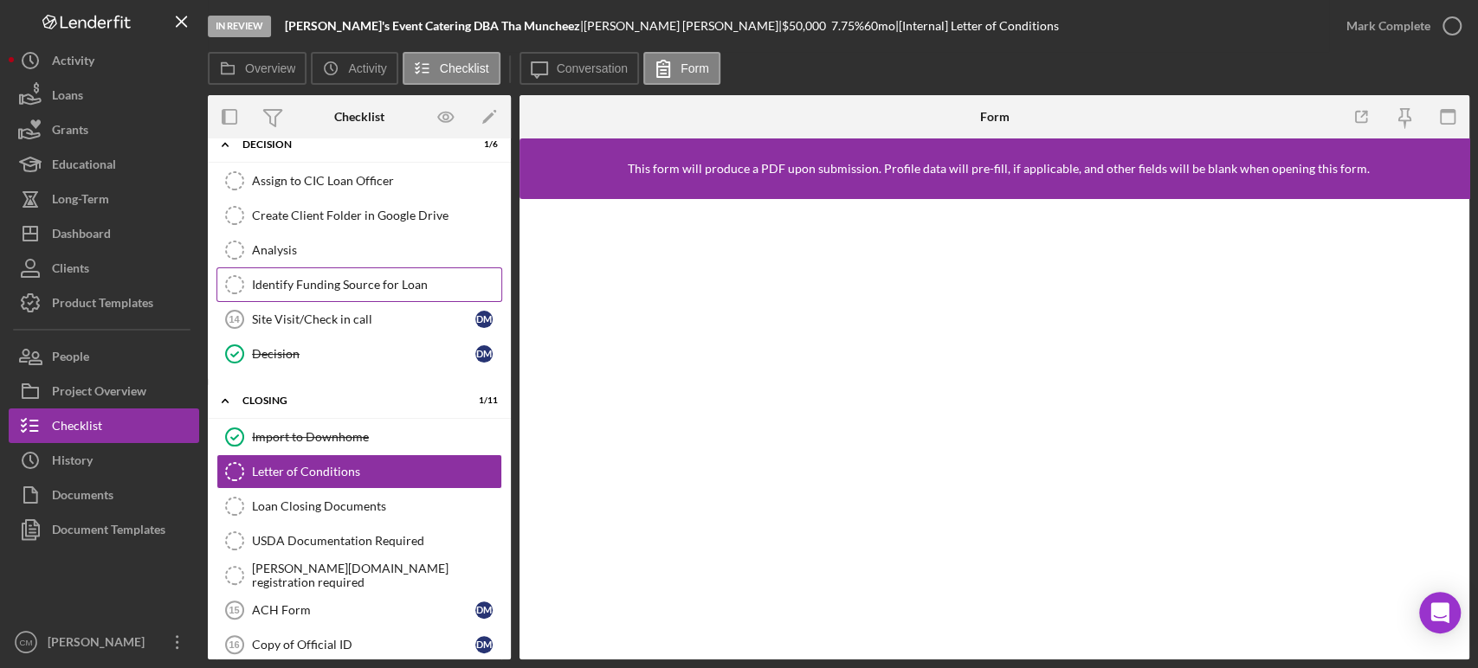
scroll to position [358, 0]
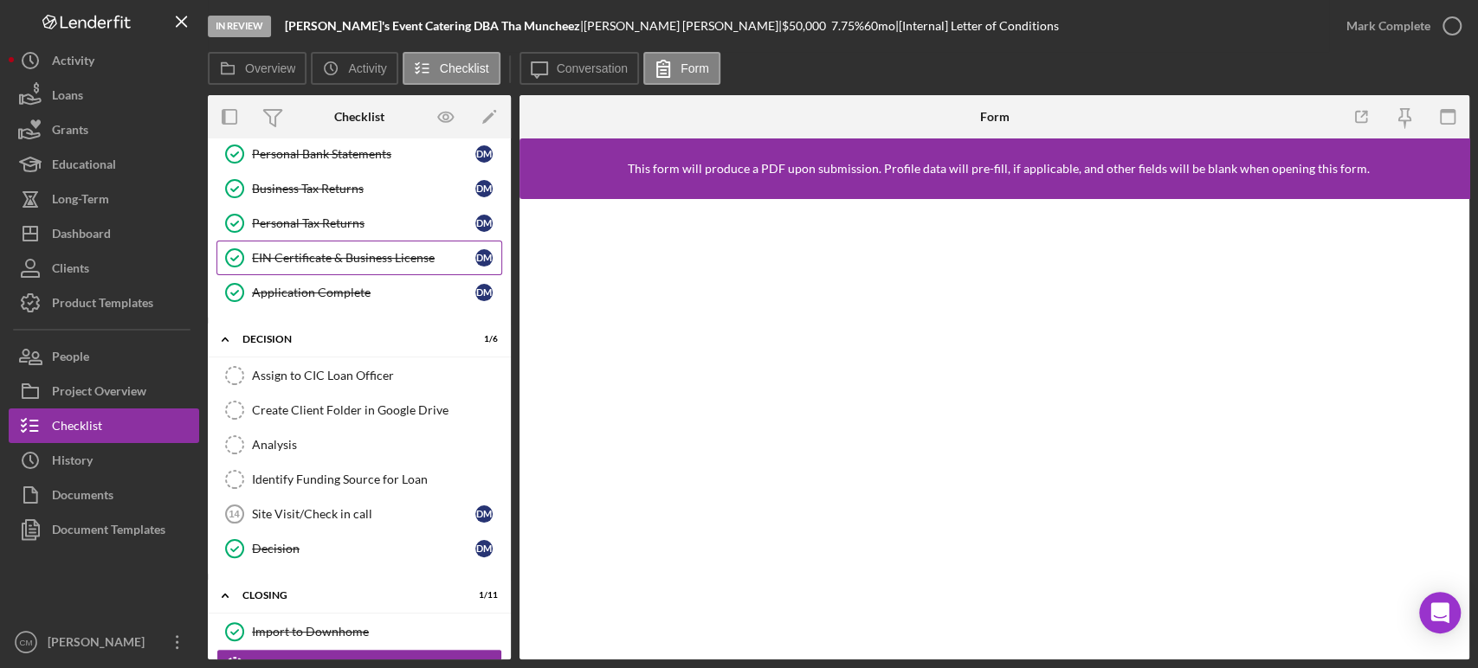
click at [333, 259] on div "EIN Certificate & Business License" at bounding box center [363, 258] width 223 height 14
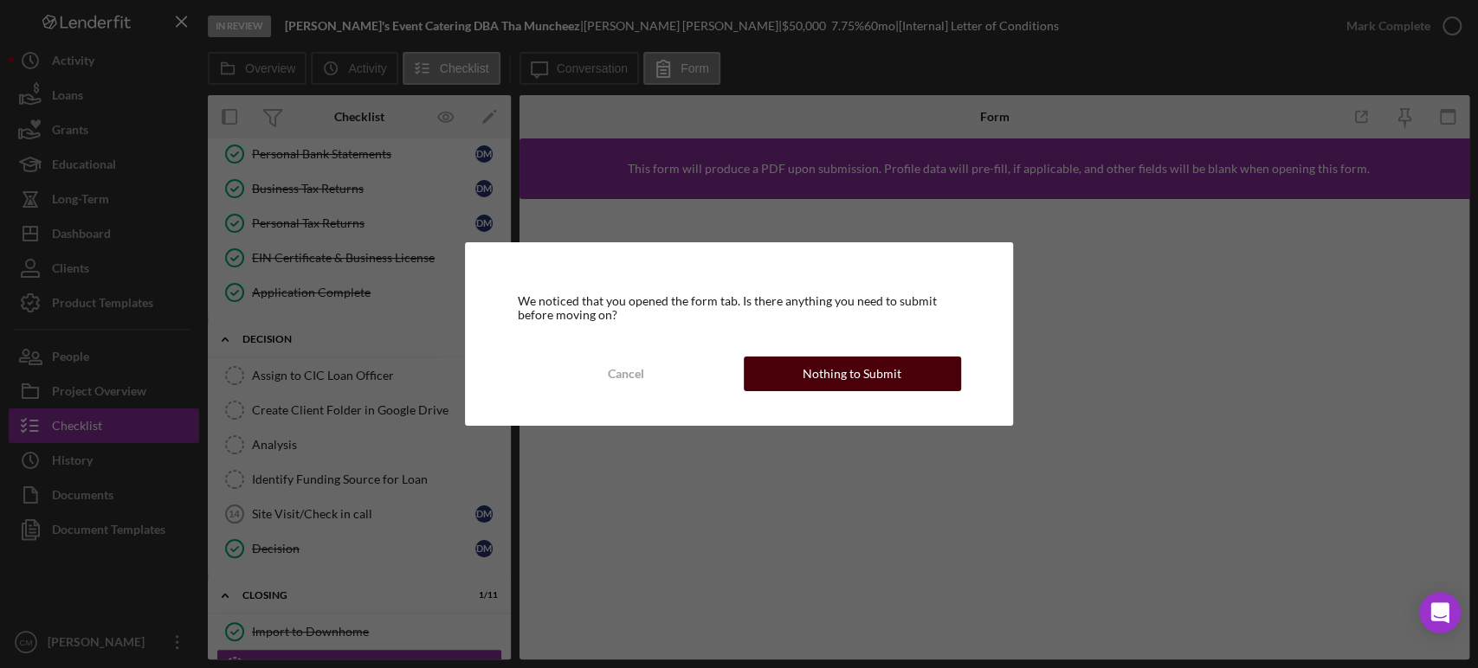
click at [794, 371] on button "Nothing to Submit" at bounding box center [852, 374] width 217 height 35
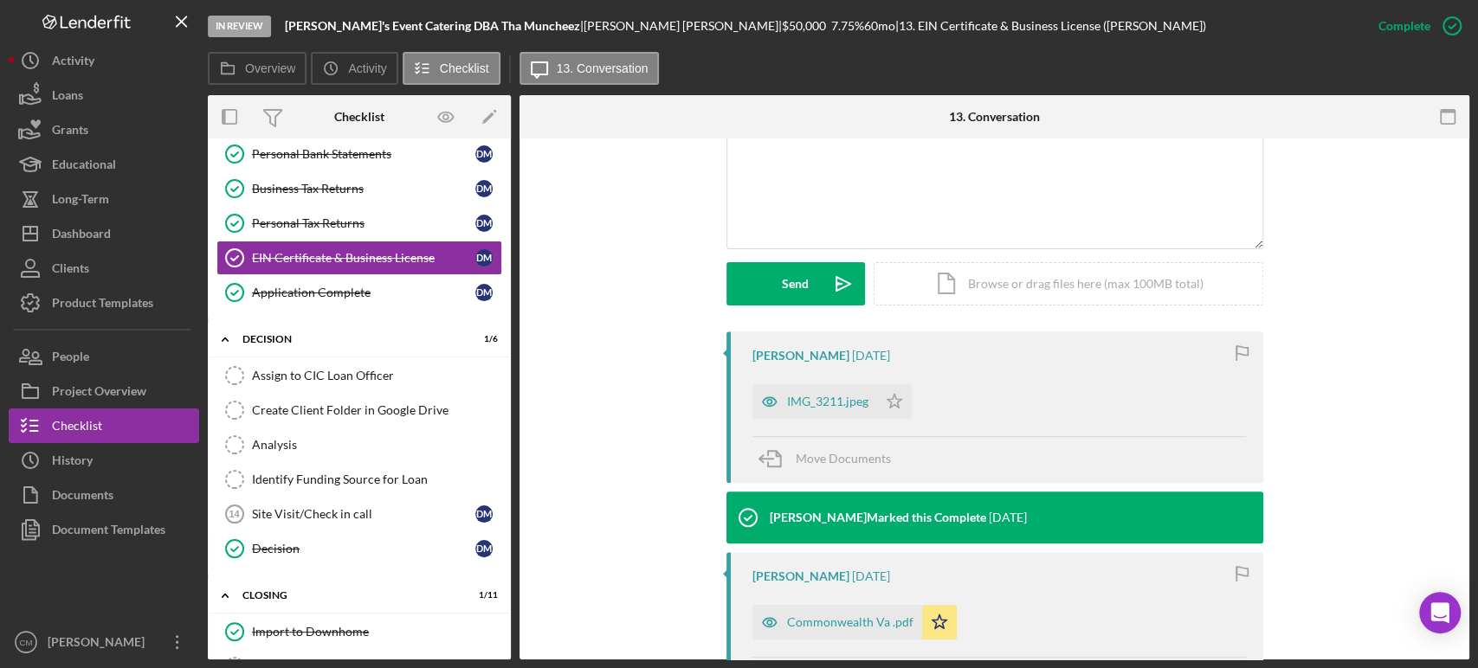
scroll to position [577, 0]
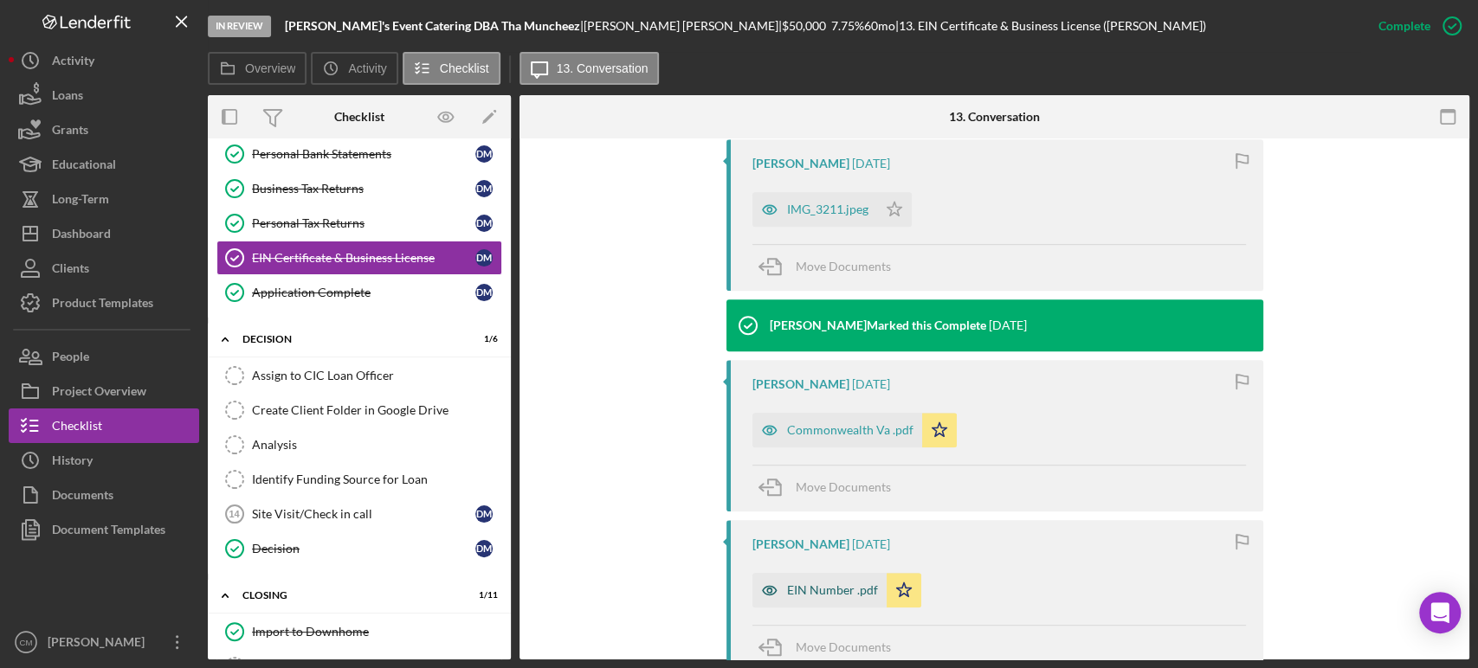
click at [767, 590] on icon "button" at bounding box center [769, 591] width 4 height 4
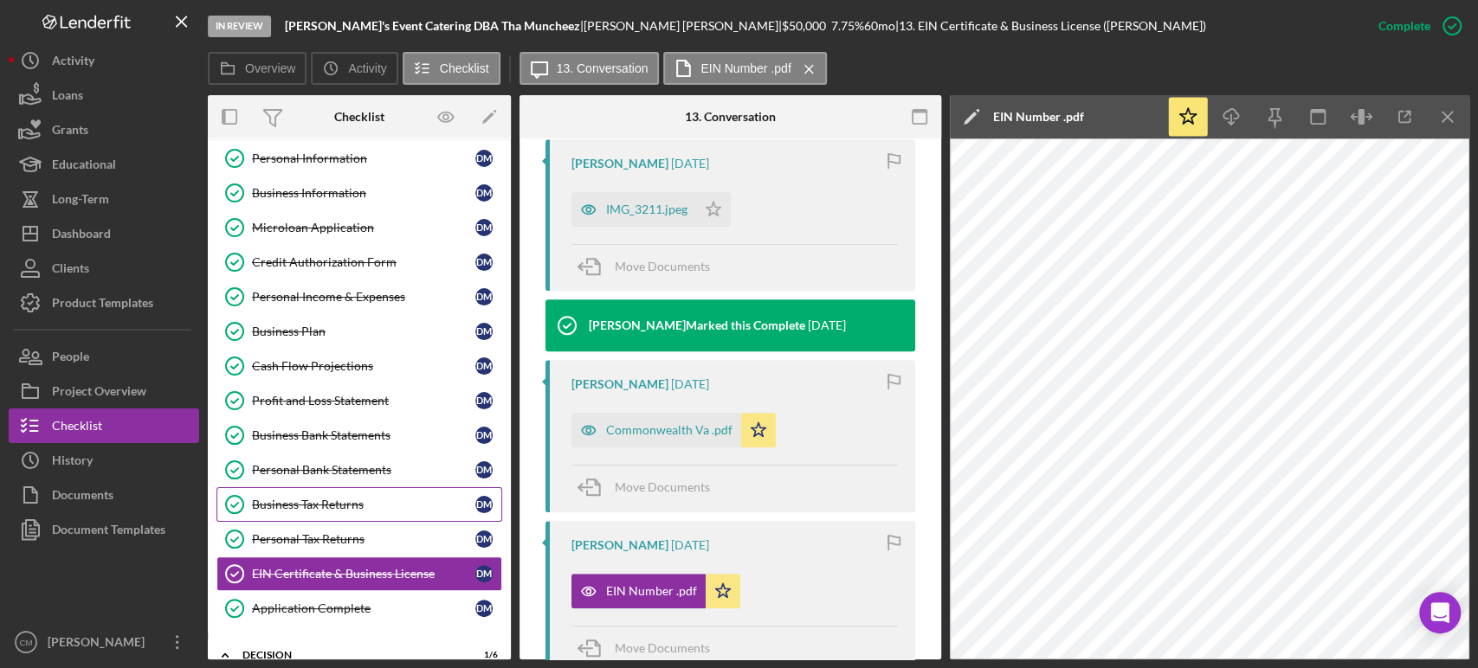
scroll to position [0, 0]
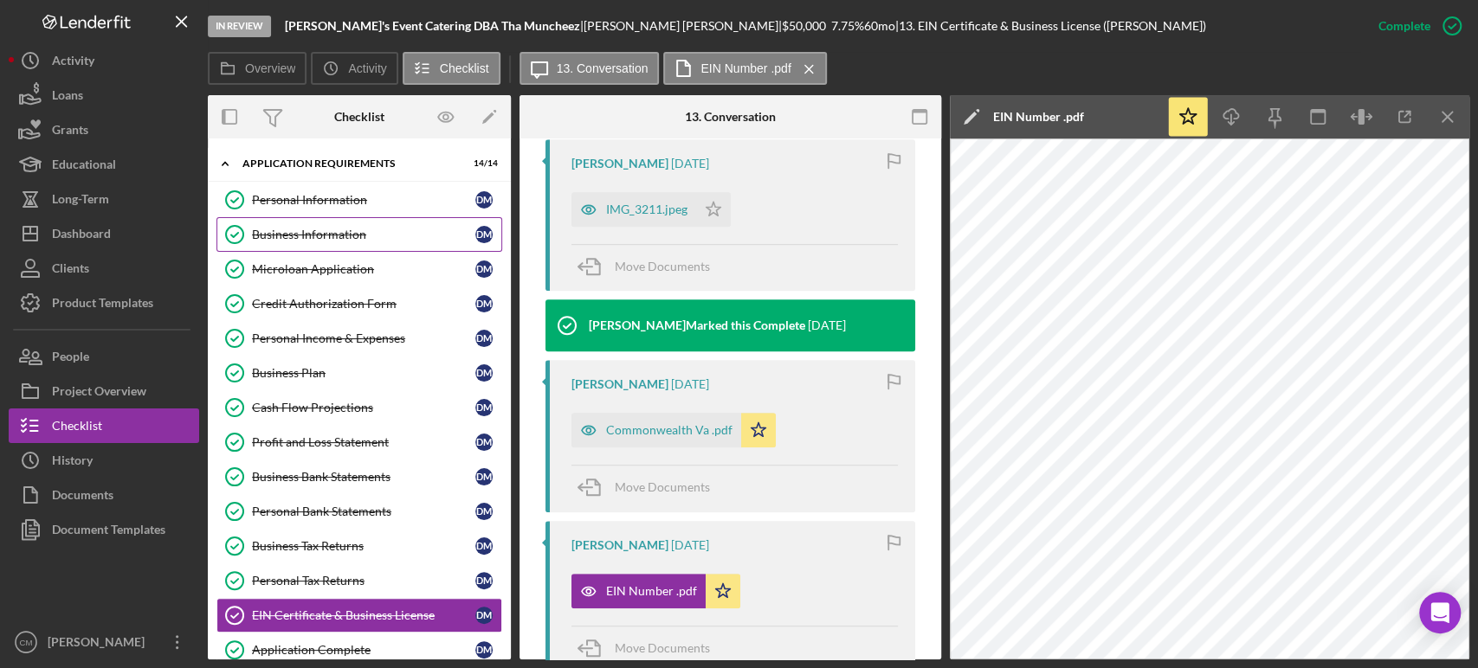
click at [322, 243] on link "Business Information Business Information [PERSON_NAME]" at bounding box center [359, 234] width 286 height 35
